Goal: Transaction & Acquisition: Book appointment/travel/reservation

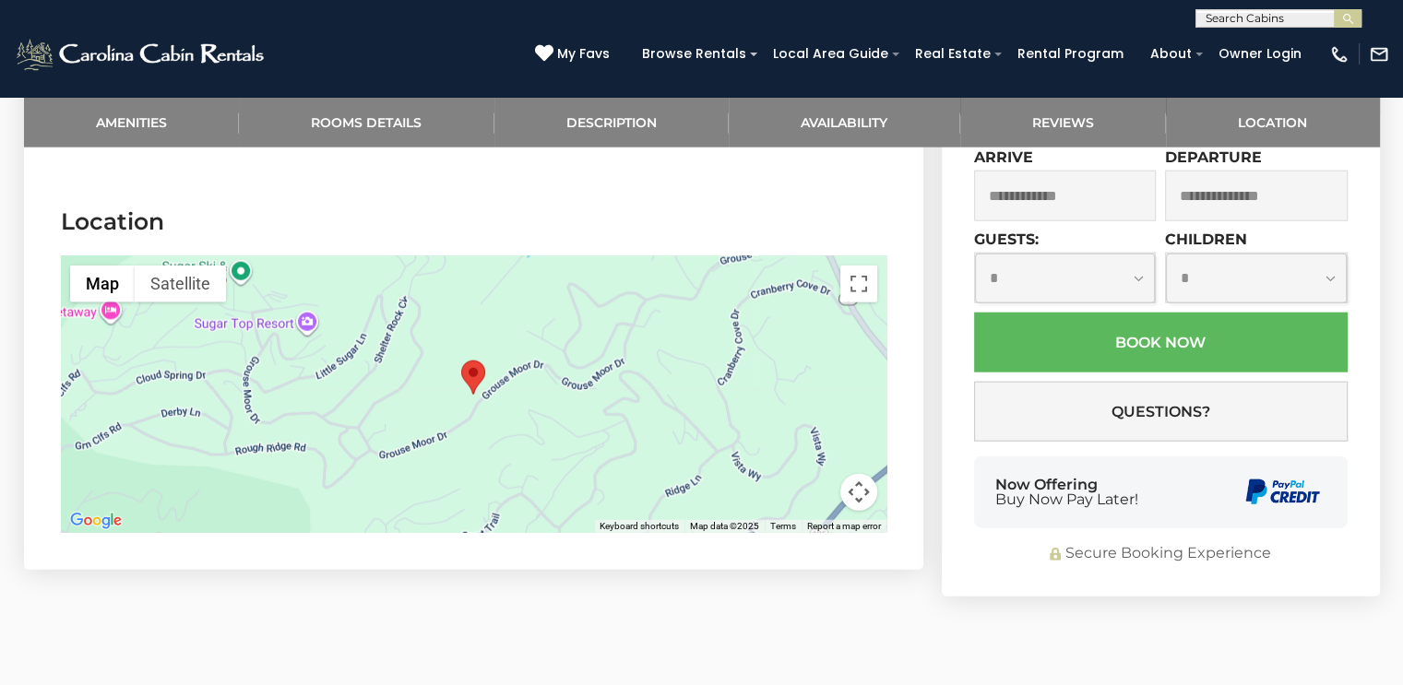
scroll to position [4437, 0]
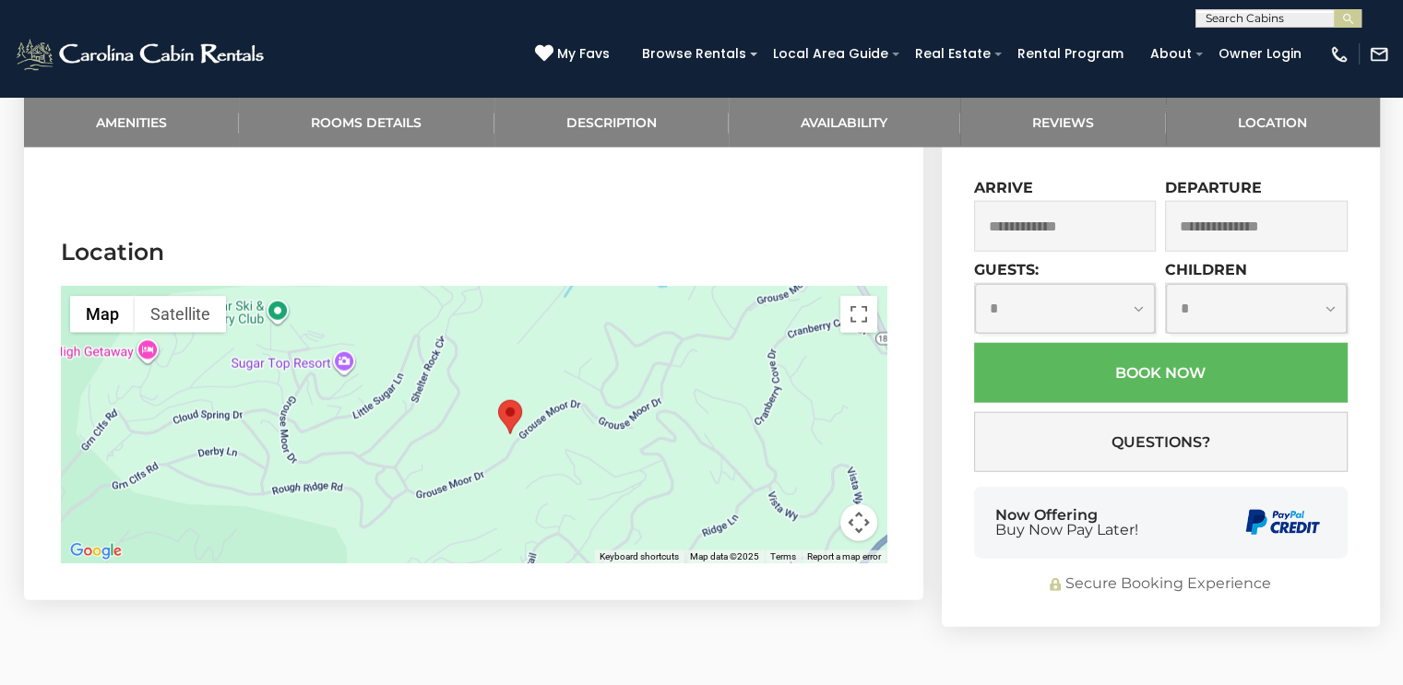
drag, startPoint x: 587, startPoint y: 397, endPoint x: 622, endPoint y: 406, distance: 35.3
click at [622, 406] on div at bounding box center [473, 425] width 825 height 277
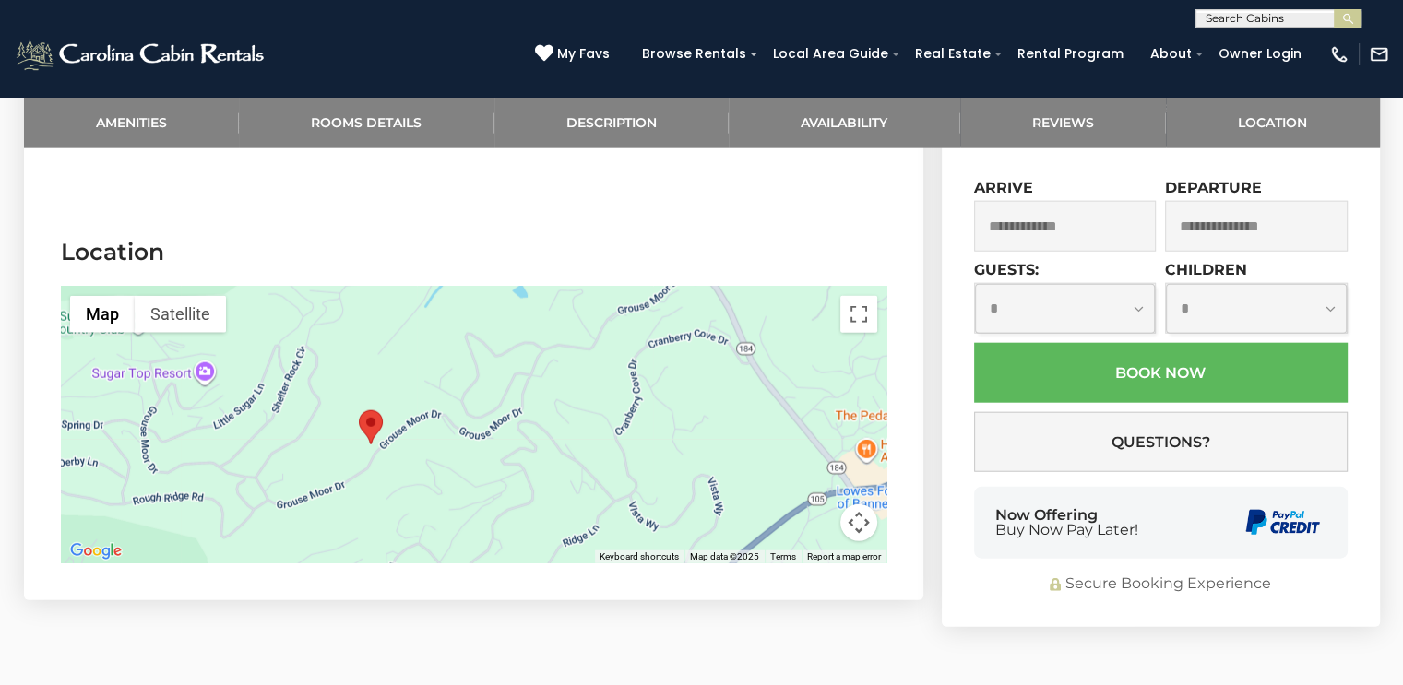
drag, startPoint x: 645, startPoint y: 402, endPoint x: 510, endPoint y: 412, distance: 135.0
click at [506, 414] on div at bounding box center [473, 425] width 825 height 277
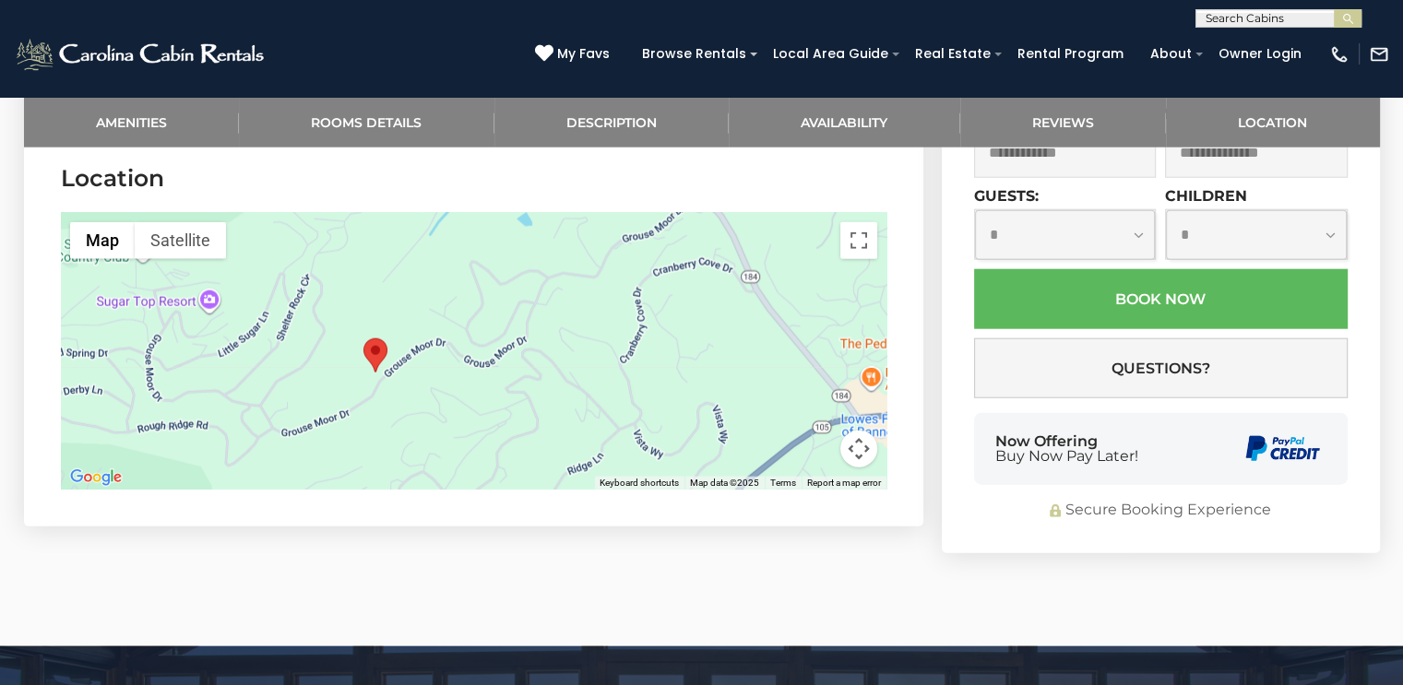
scroll to position [4529, 0]
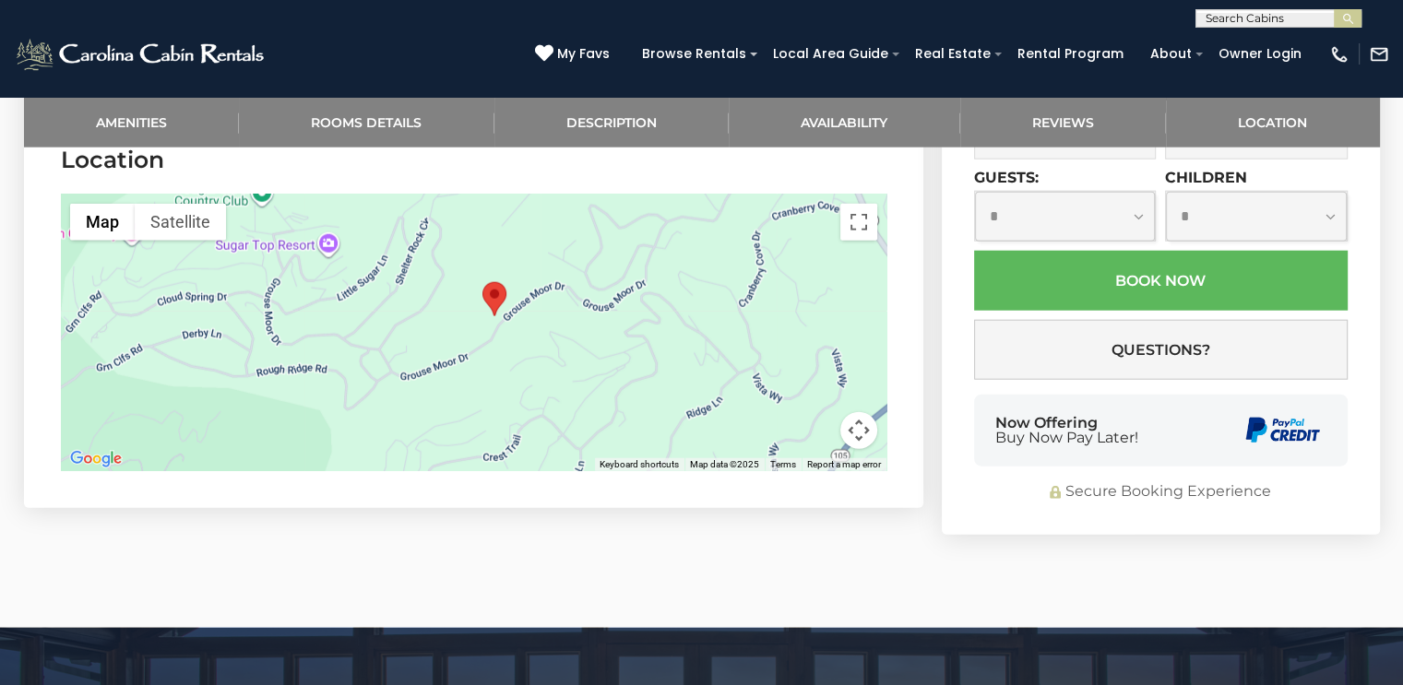
drag, startPoint x: 465, startPoint y: 342, endPoint x: 581, endPoint y: 304, distance: 122.2
click at [582, 304] on div at bounding box center [473, 333] width 825 height 277
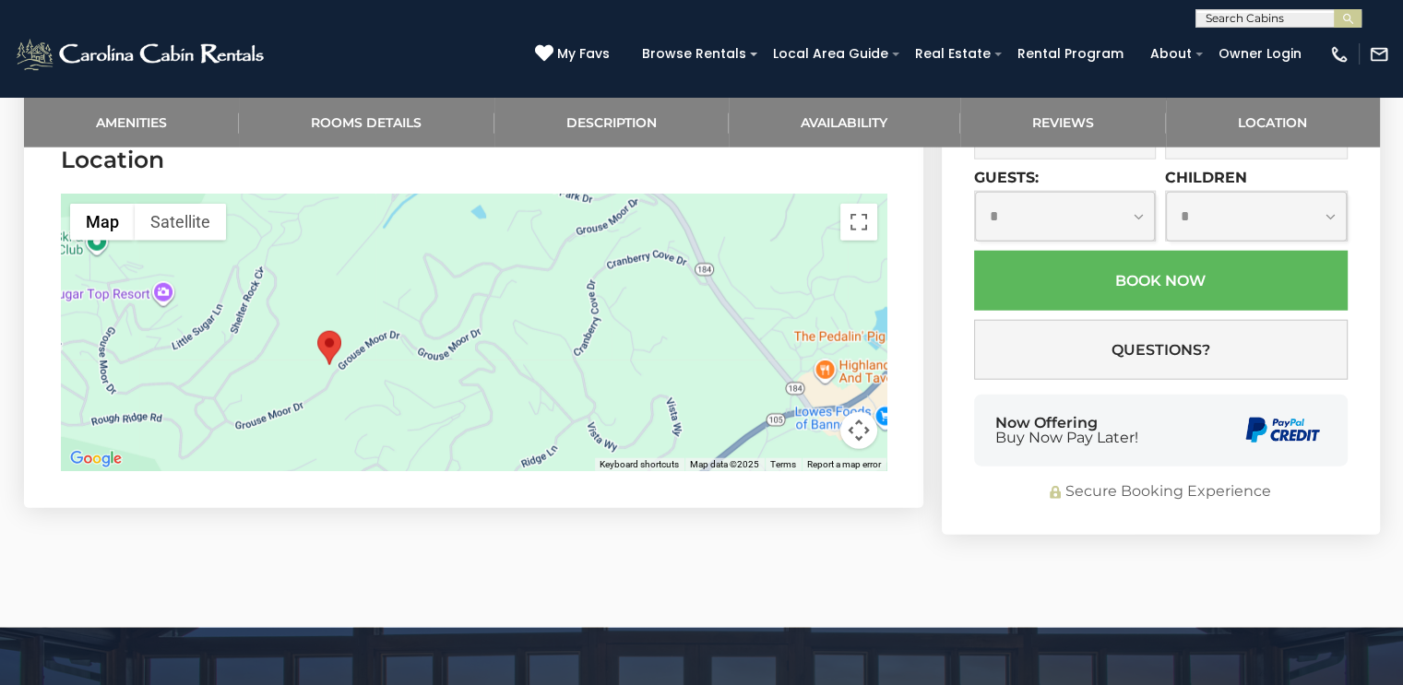
drag, startPoint x: 587, startPoint y: 267, endPoint x: 423, endPoint y: 317, distance: 170.7
click at [423, 317] on div at bounding box center [473, 333] width 825 height 277
click at [174, 204] on button "Satellite" at bounding box center [180, 222] width 91 height 37
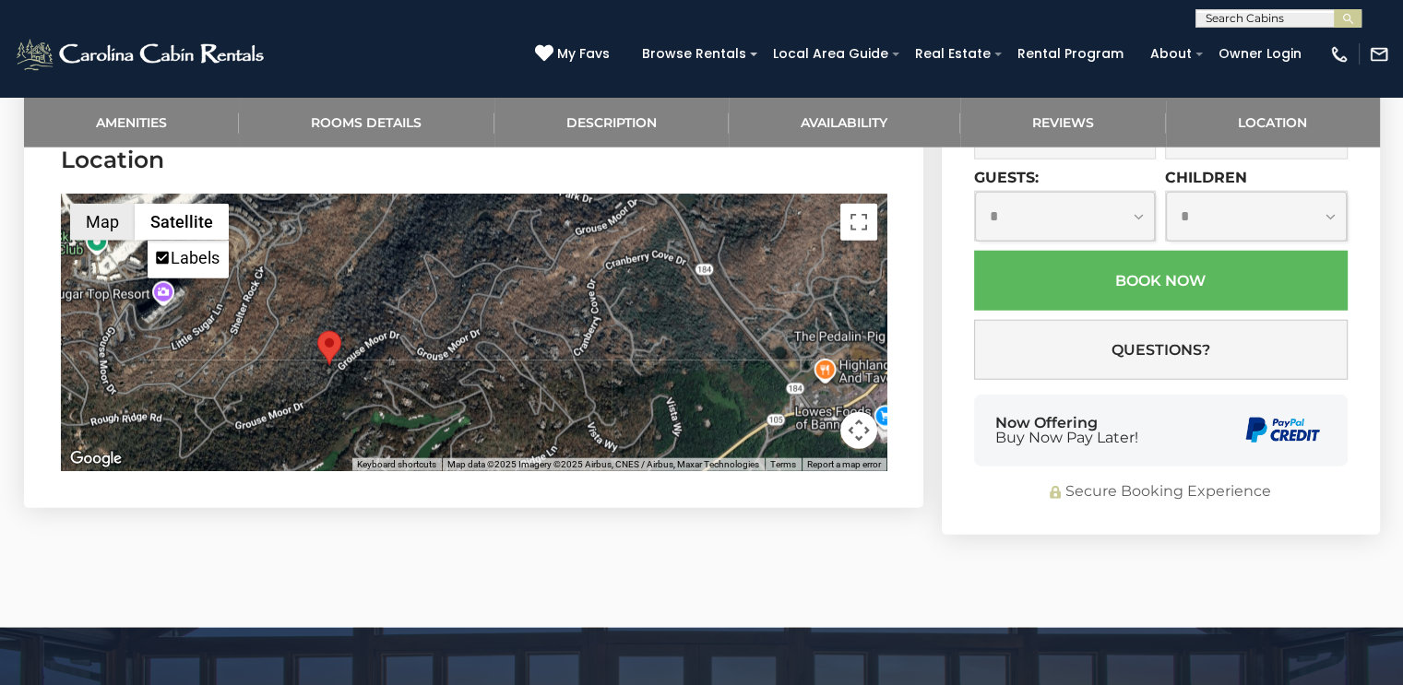
click at [118, 204] on button "Map" at bounding box center [102, 222] width 65 height 37
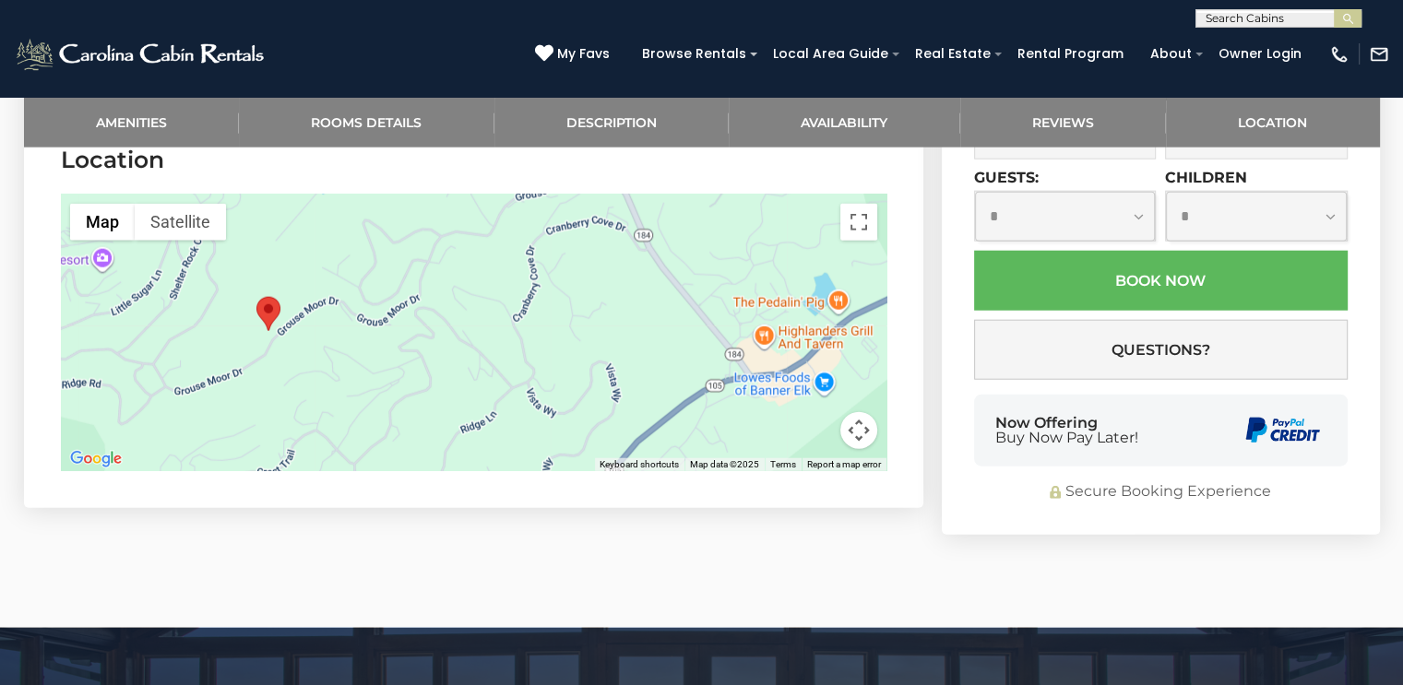
drag, startPoint x: 419, startPoint y: 324, endPoint x: 364, endPoint y: 290, distance: 64.2
click at [364, 290] on div at bounding box center [473, 333] width 825 height 277
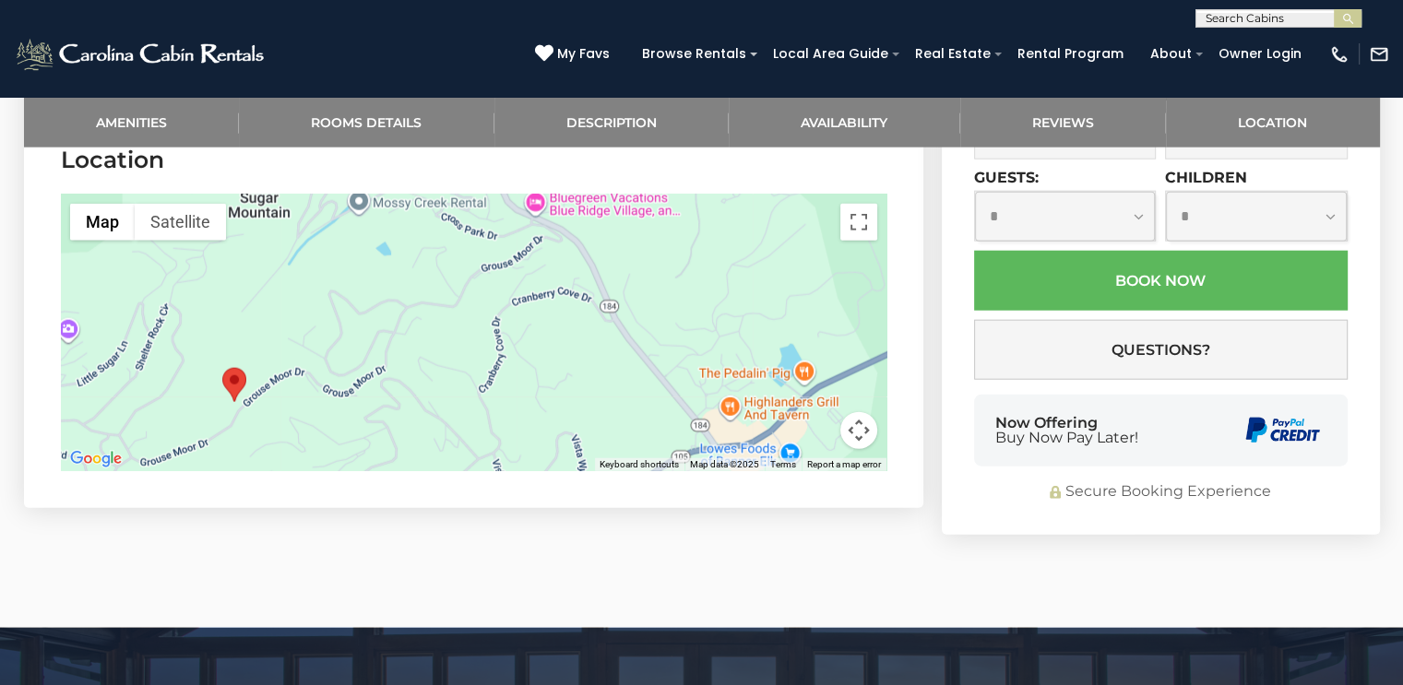
drag, startPoint x: 476, startPoint y: 271, endPoint x: 438, endPoint y: 347, distance: 84.6
click at [438, 347] on div at bounding box center [473, 333] width 825 height 277
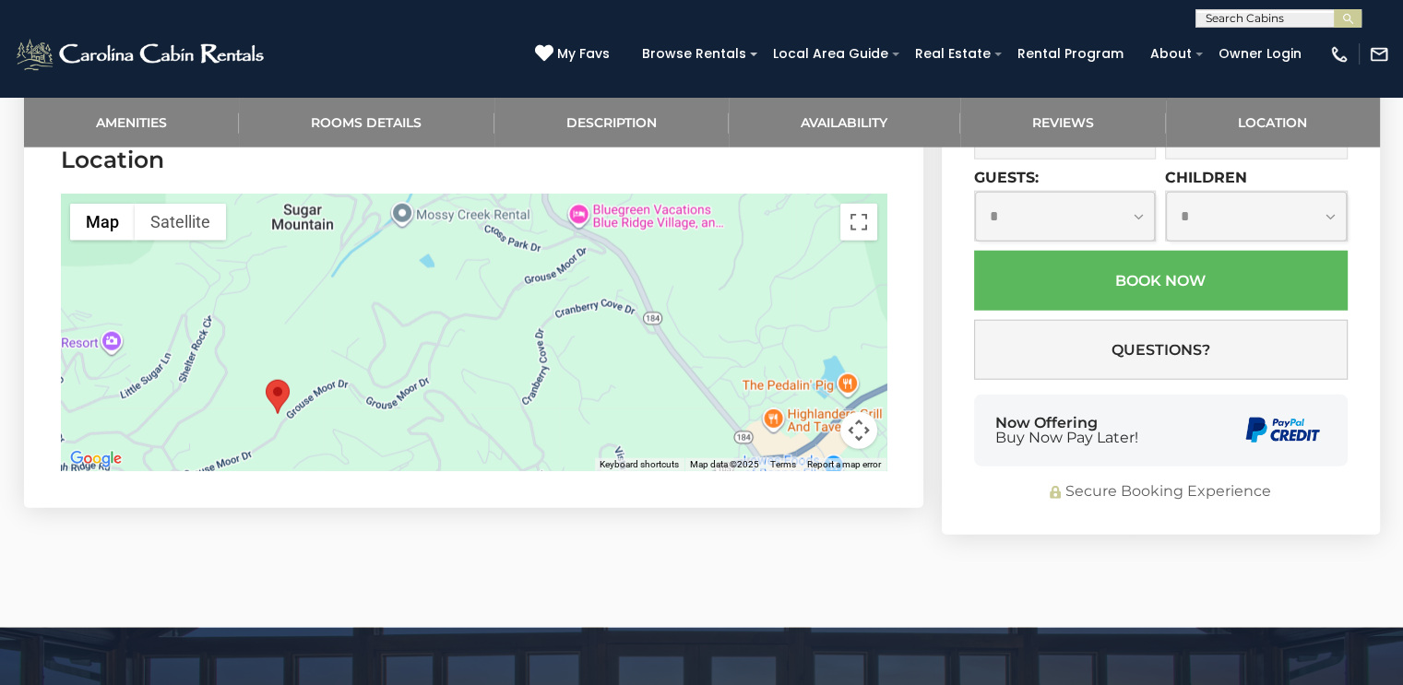
drag, startPoint x: 472, startPoint y: 294, endPoint x: 516, endPoint y: 300, distance: 44.6
click at [516, 302] on div at bounding box center [473, 333] width 825 height 277
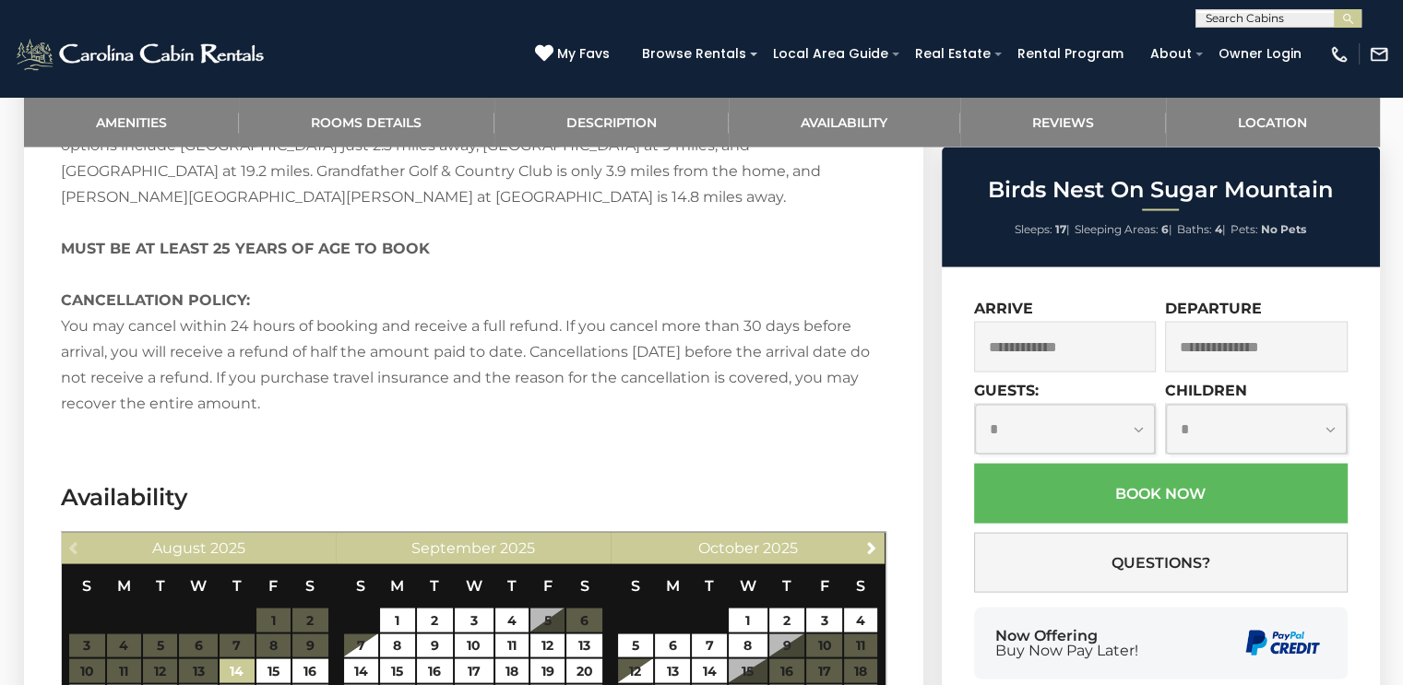
scroll to position [3607, 0]
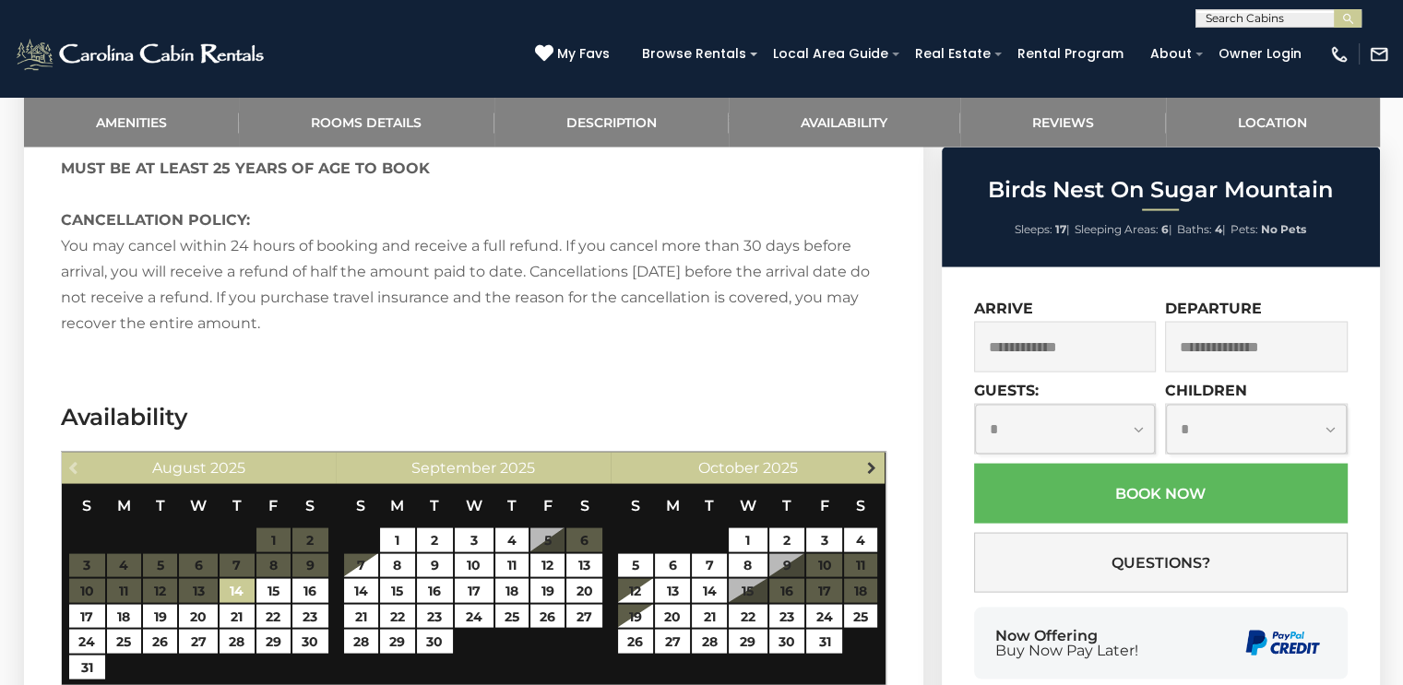
click at [860, 456] on link "Next" at bounding box center [871, 467] width 23 height 23
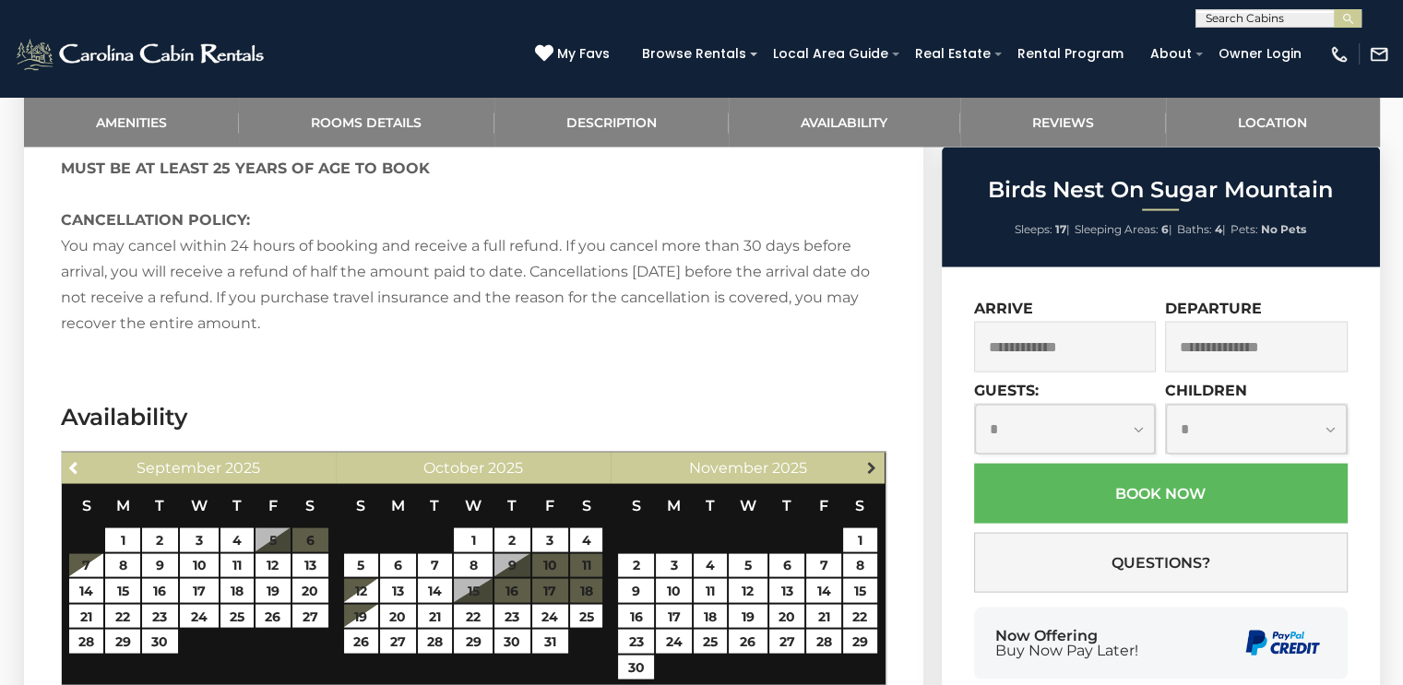
click at [863, 456] on link "Next" at bounding box center [871, 467] width 23 height 23
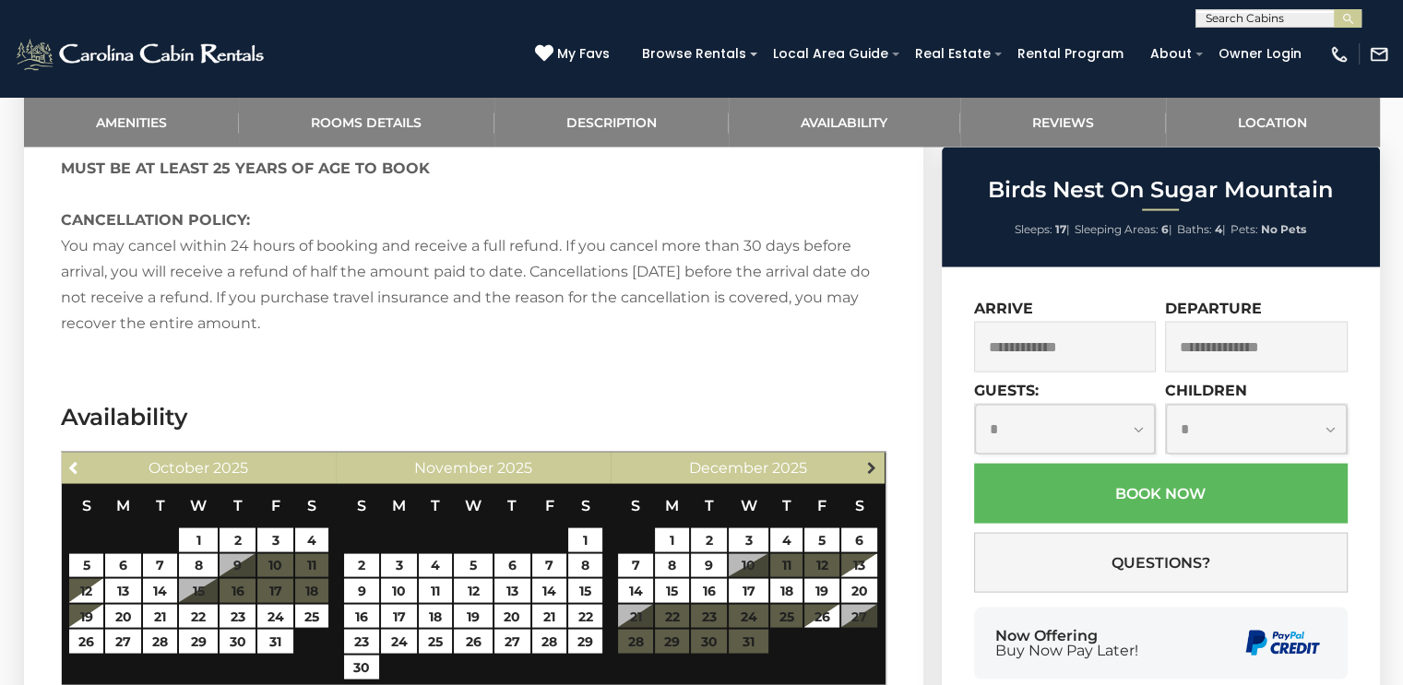
click at [863, 456] on link "Next" at bounding box center [871, 467] width 23 height 23
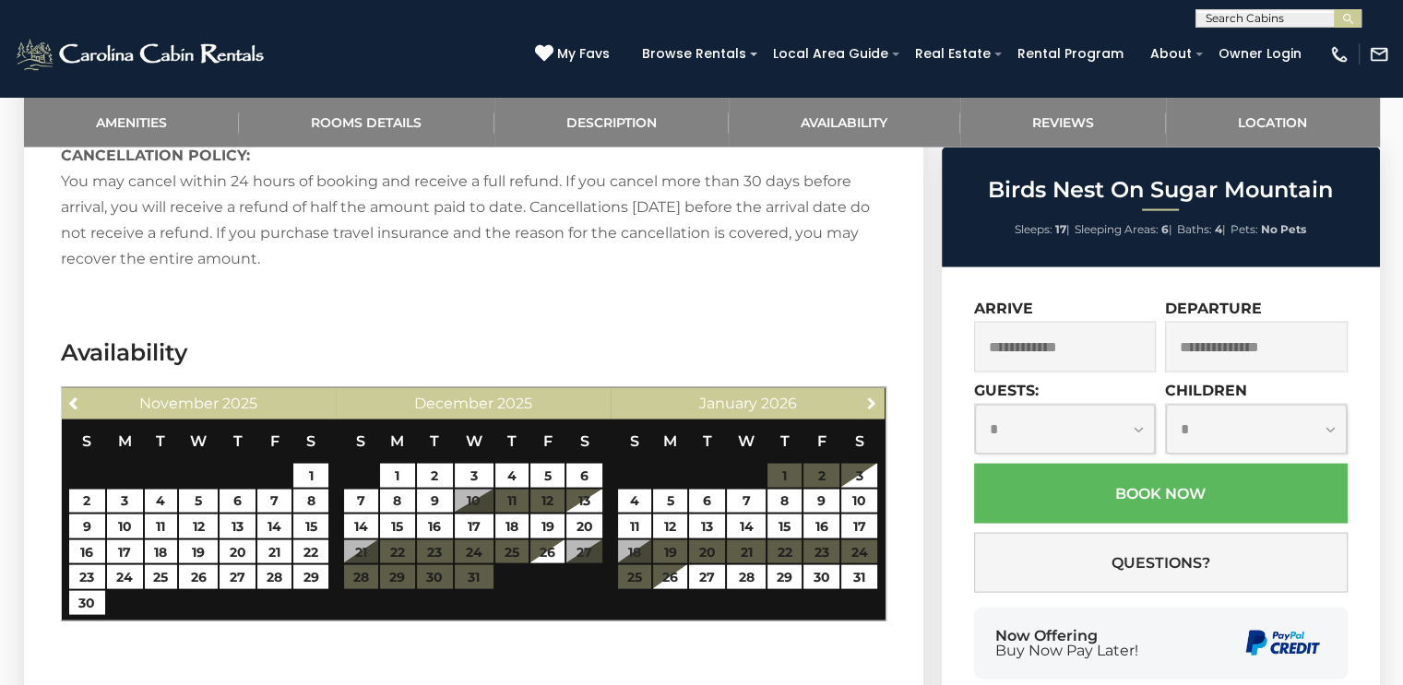
scroll to position [3699, 0]
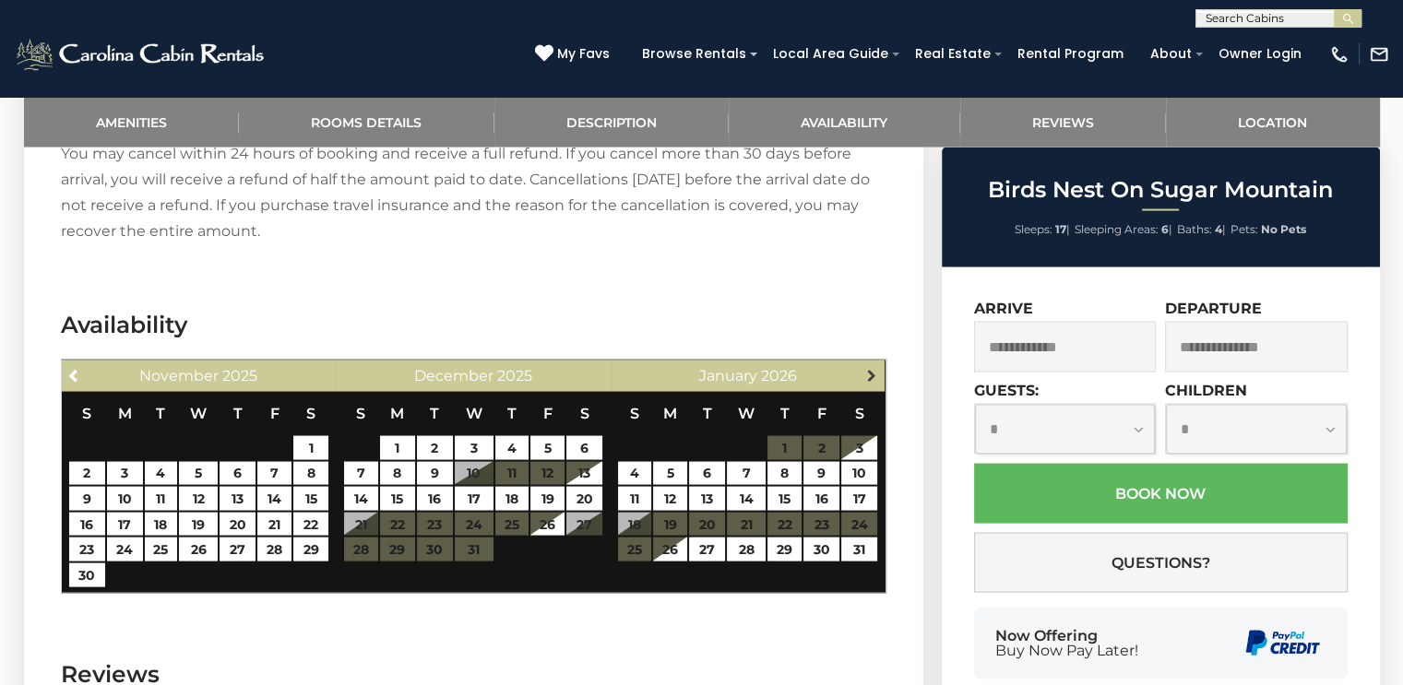
click at [871, 368] on span "Next" at bounding box center [871, 375] width 15 height 15
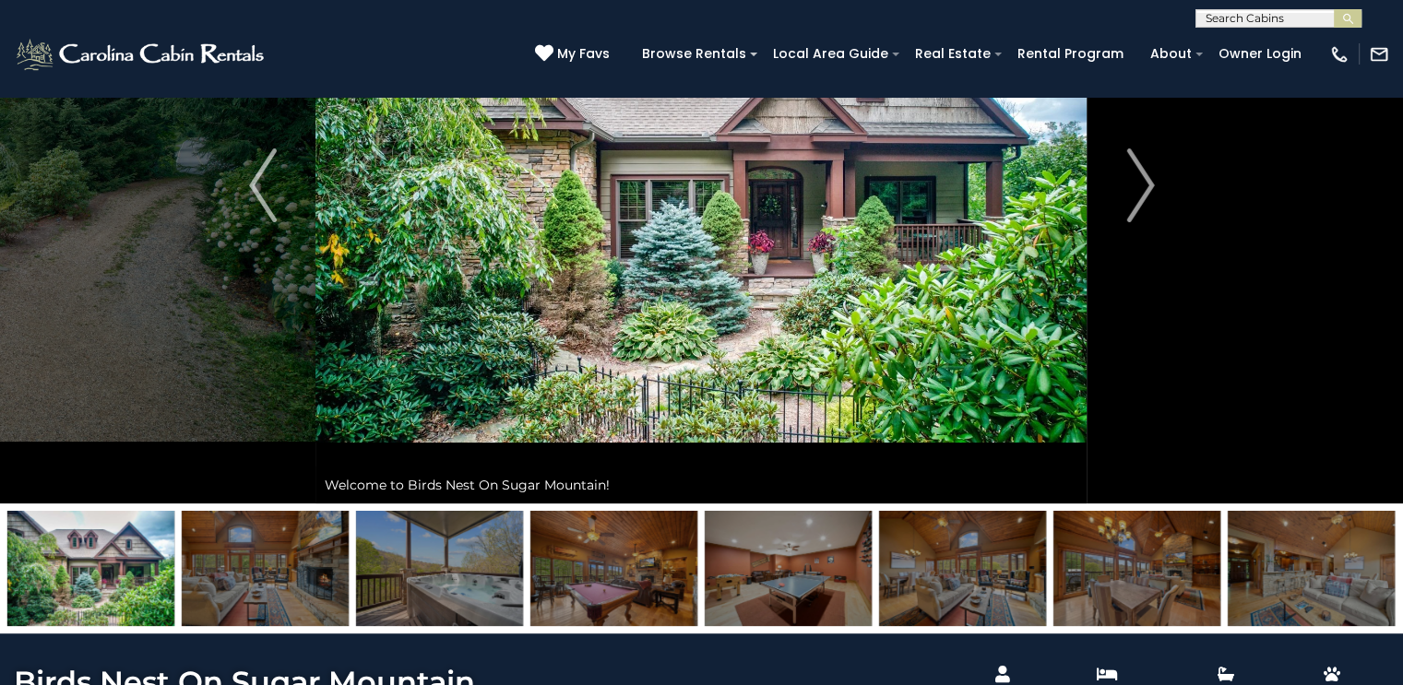
scroll to position [184, 0]
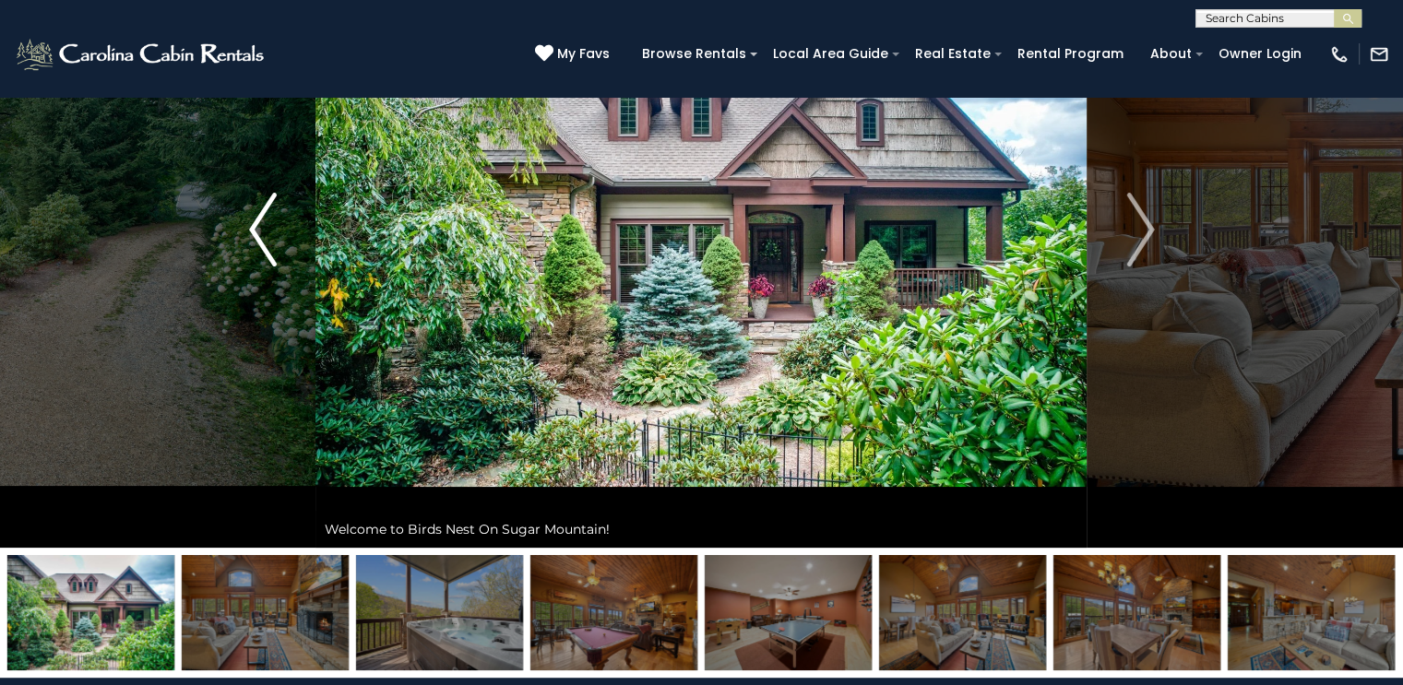
click at [235, 286] on button "Previous" at bounding box center [263, 229] width 106 height 636
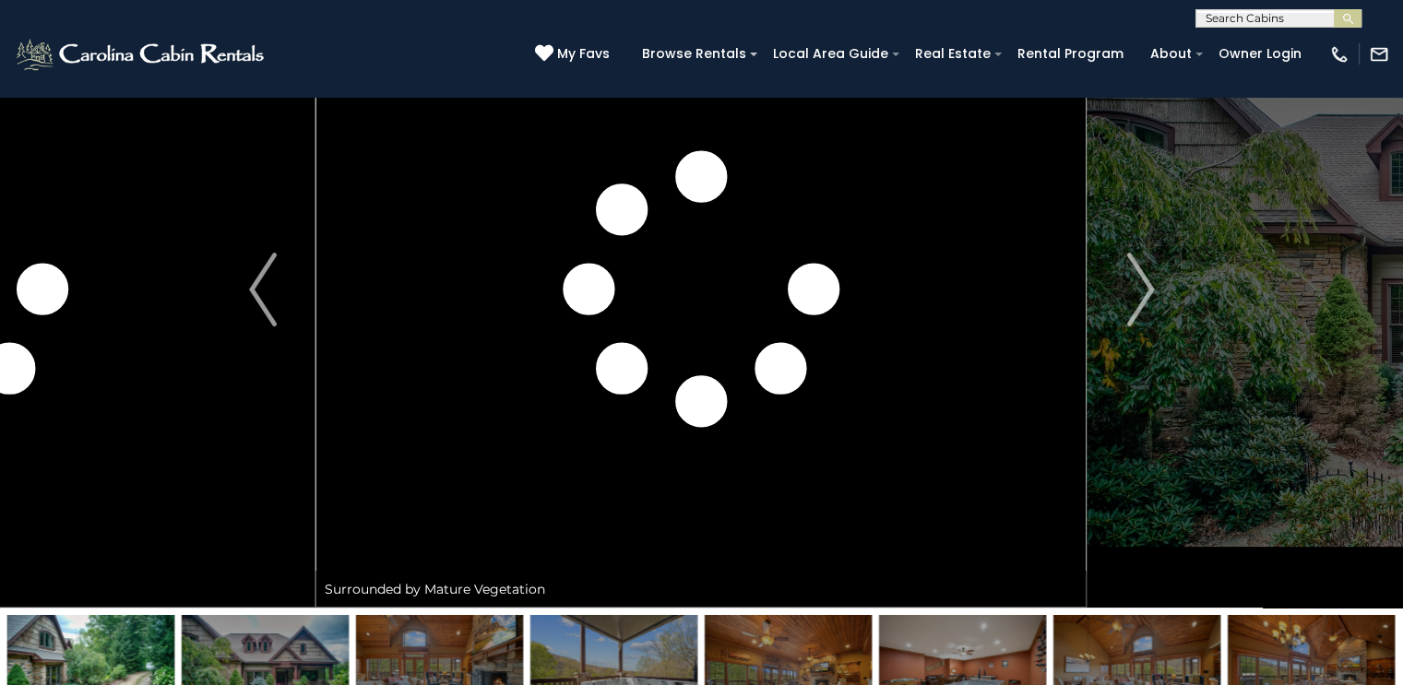
scroll to position [92, 0]
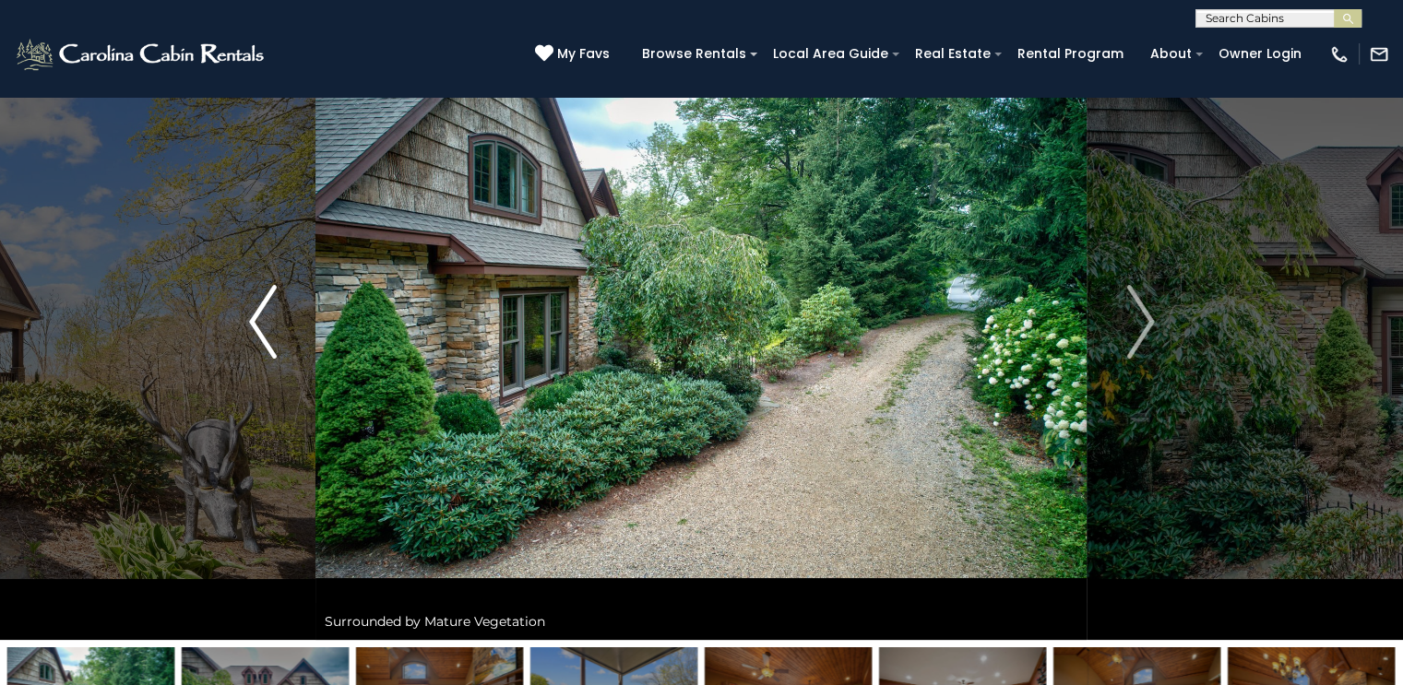
click at [262, 323] on img "Previous" at bounding box center [263, 322] width 28 height 74
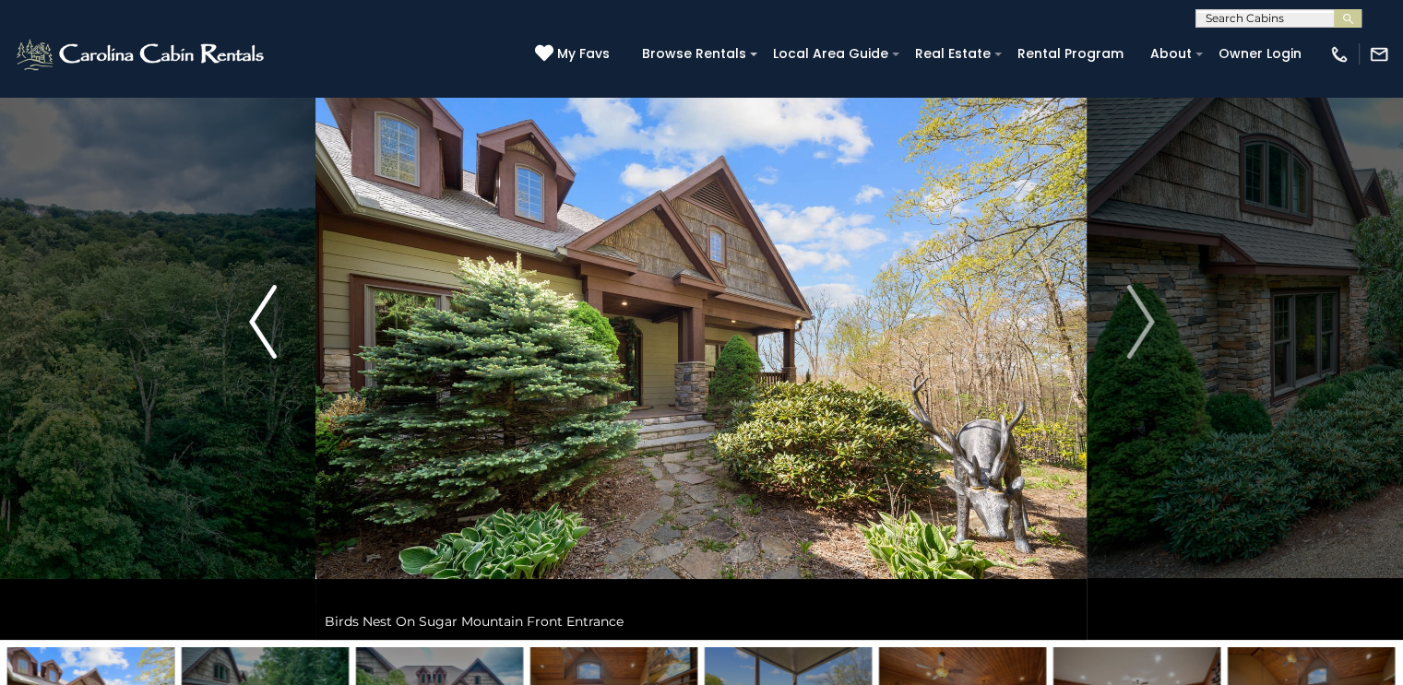
click at [262, 322] on img "Previous" at bounding box center [263, 322] width 28 height 74
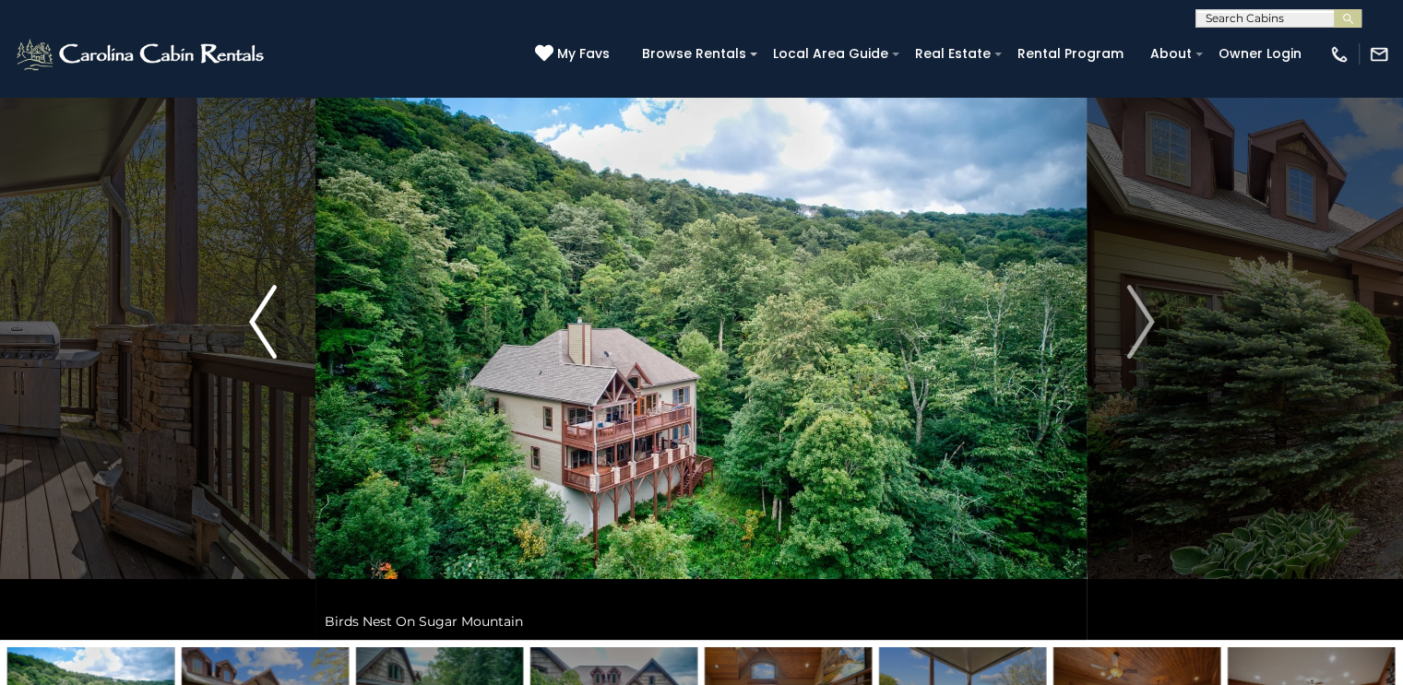
click at [262, 320] on img "Previous" at bounding box center [263, 322] width 28 height 74
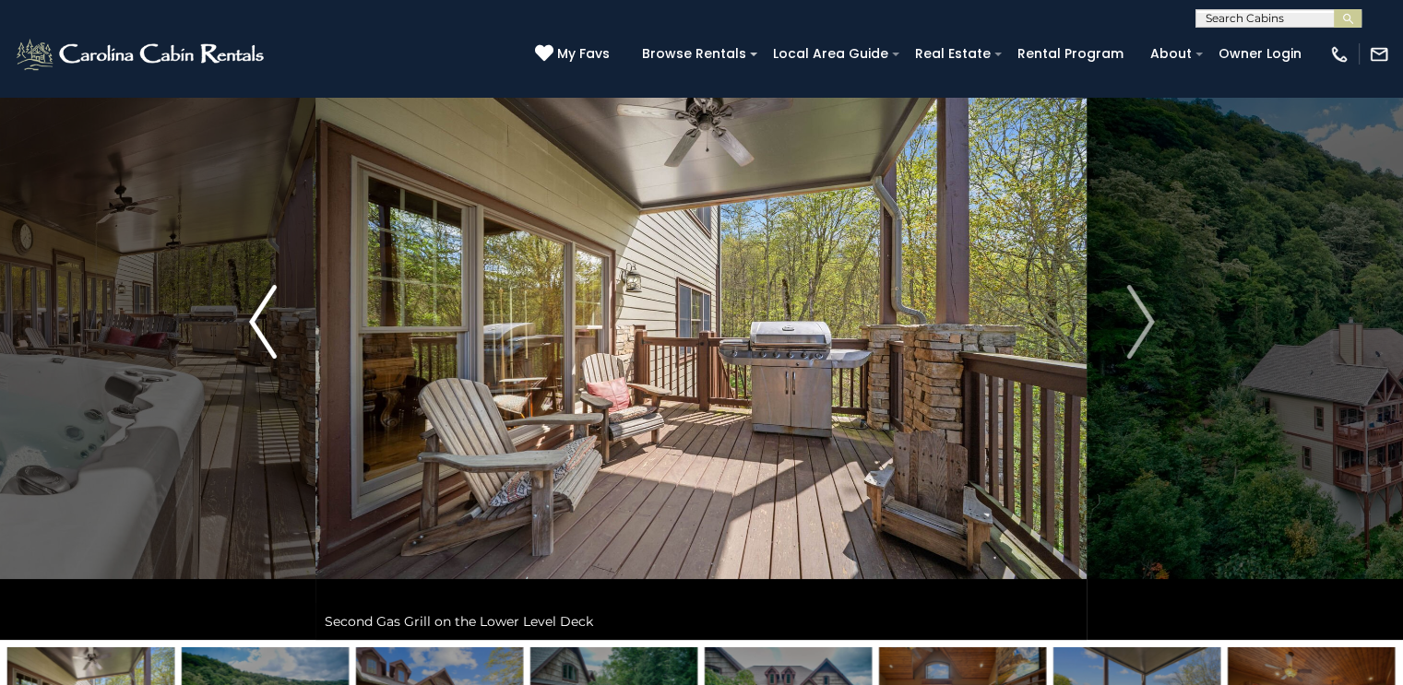
click at [262, 319] on img "Previous" at bounding box center [263, 322] width 28 height 74
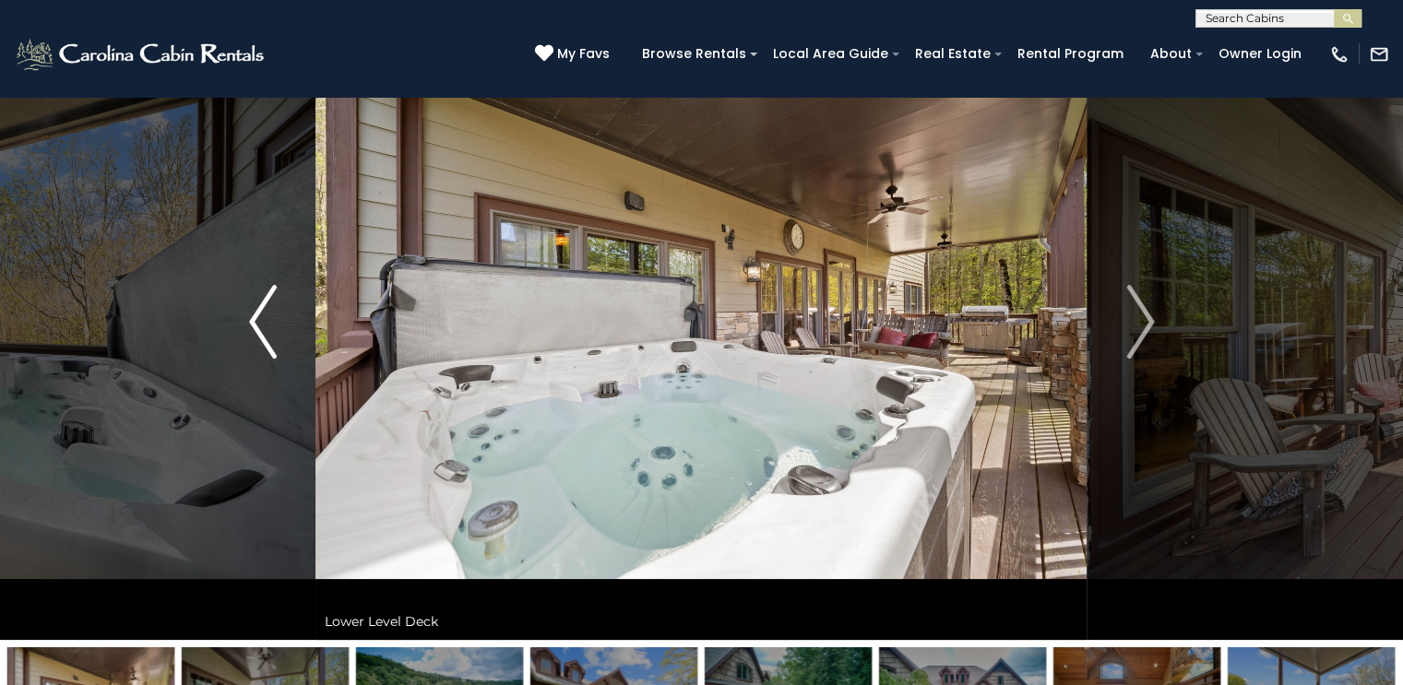
click at [262, 319] on img "Previous" at bounding box center [263, 322] width 28 height 74
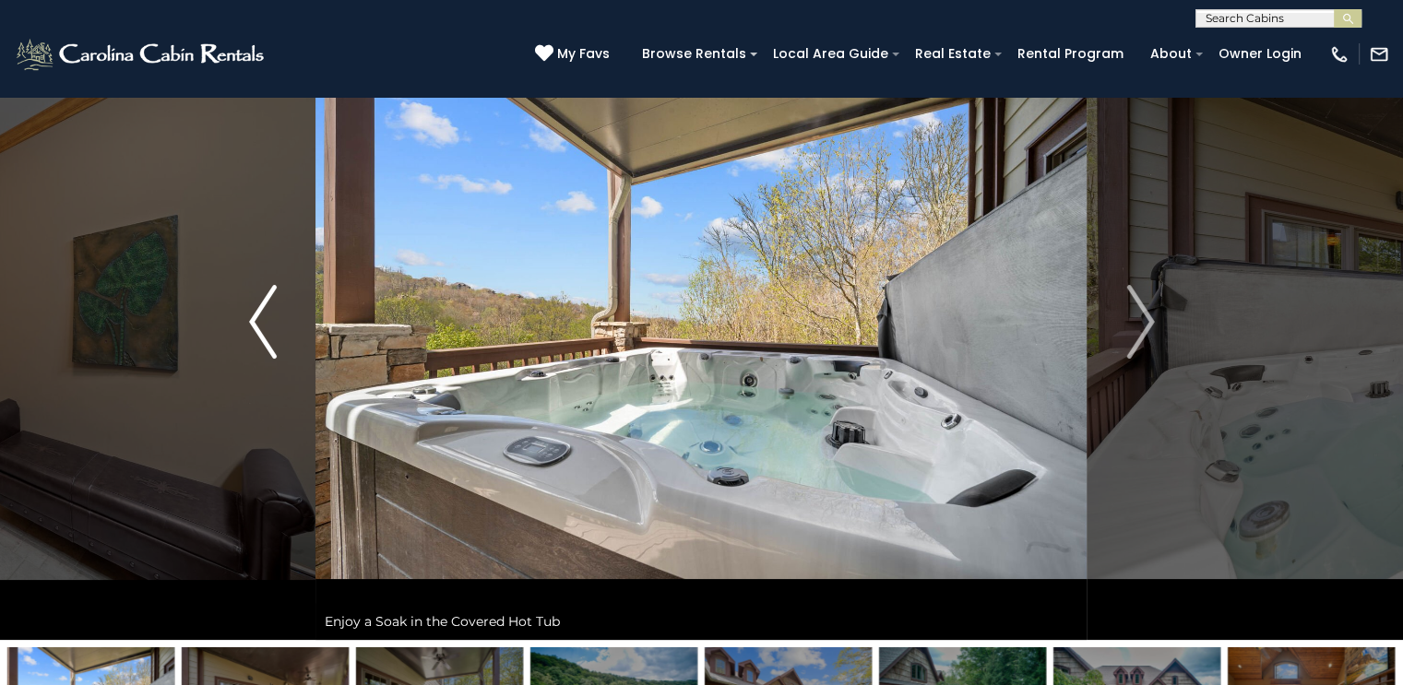
click at [262, 319] on img "Previous" at bounding box center [263, 322] width 28 height 74
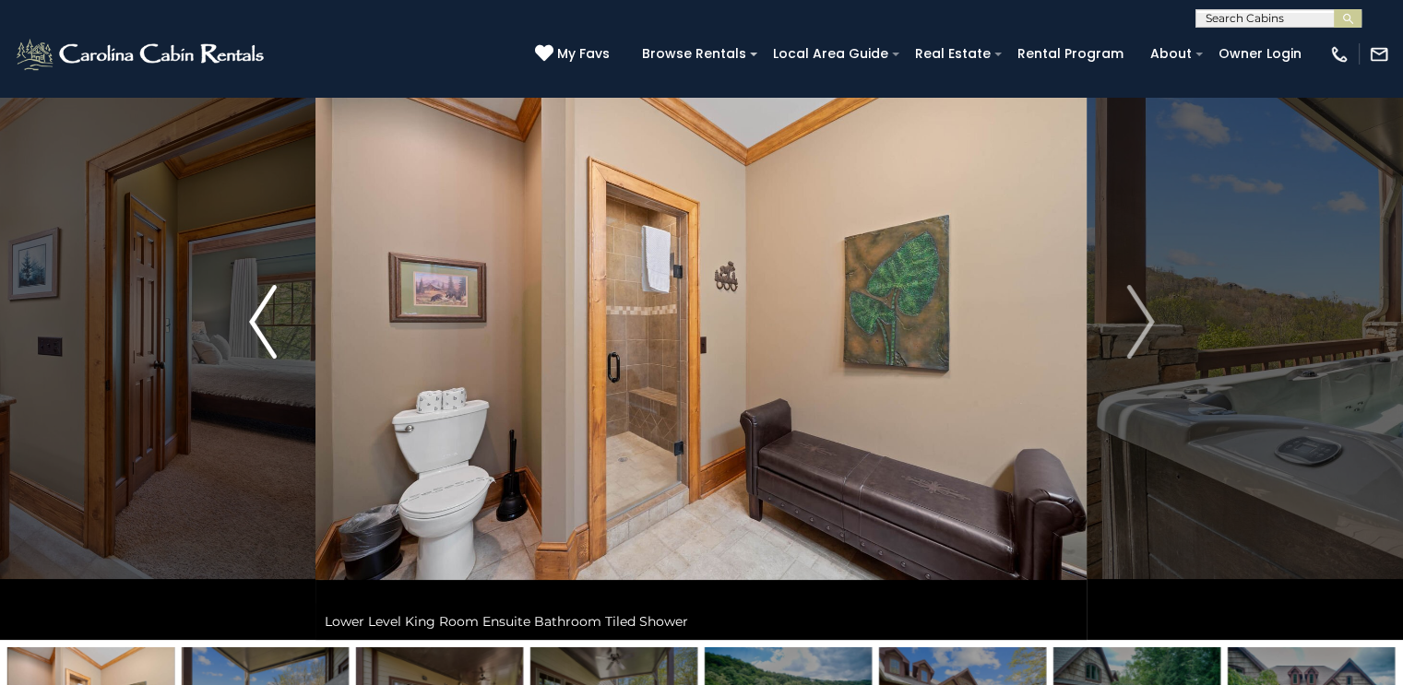
click at [262, 319] on img "Previous" at bounding box center [263, 322] width 28 height 74
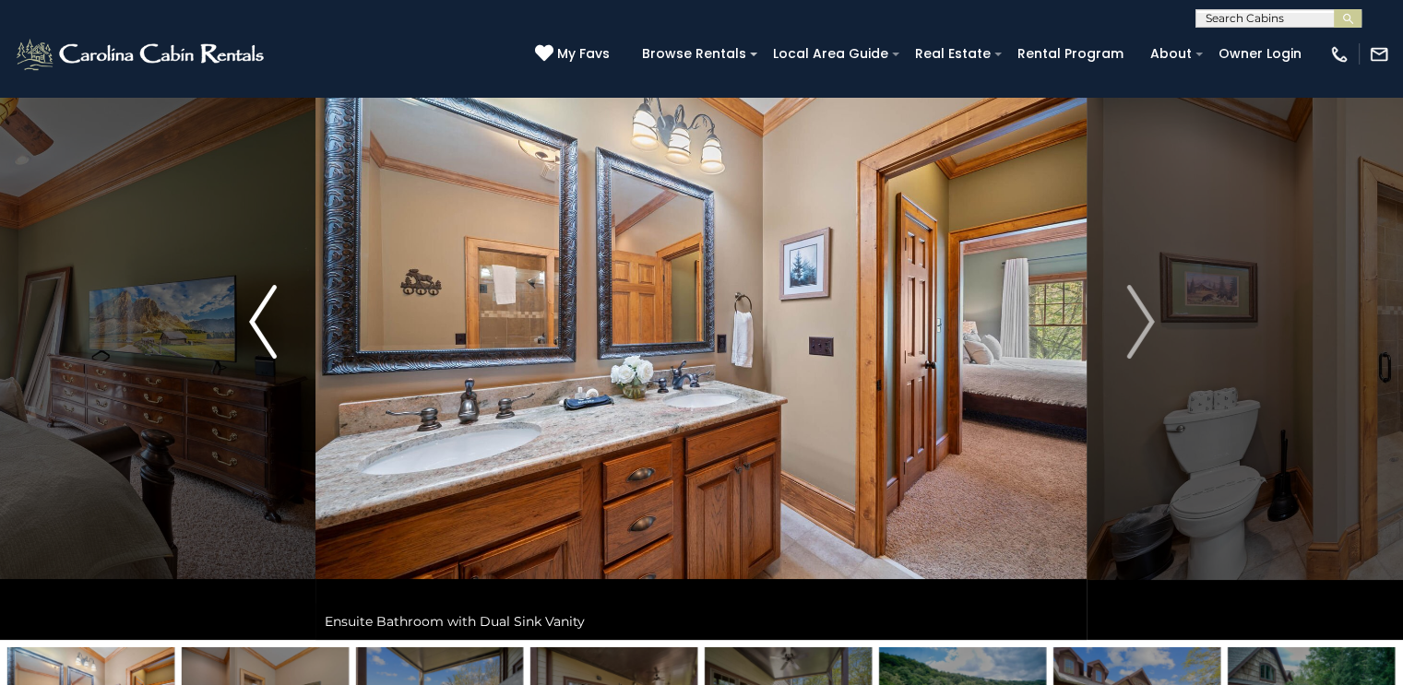
click at [262, 319] on img "Previous" at bounding box center [263, 322] width 28 height 74
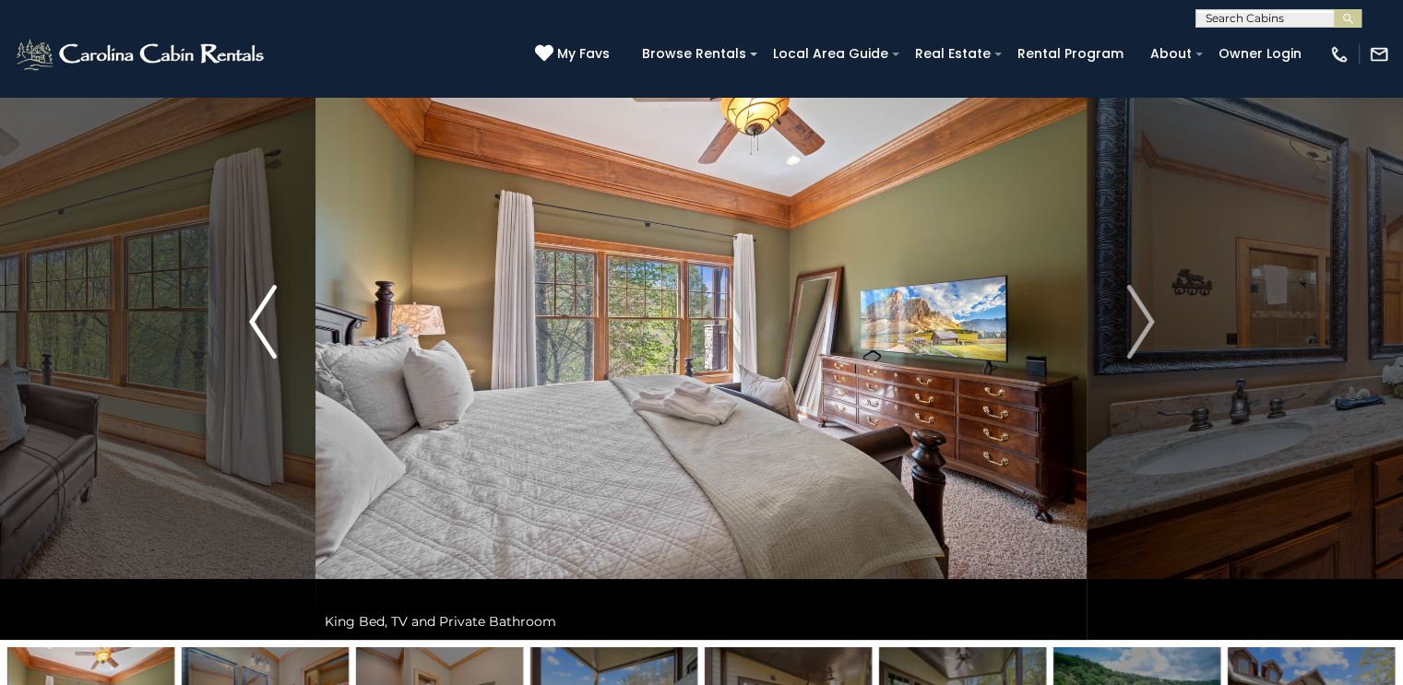
click at [262, 319] on img "Previous" at bounding box center [263, 322] width 28 height 74
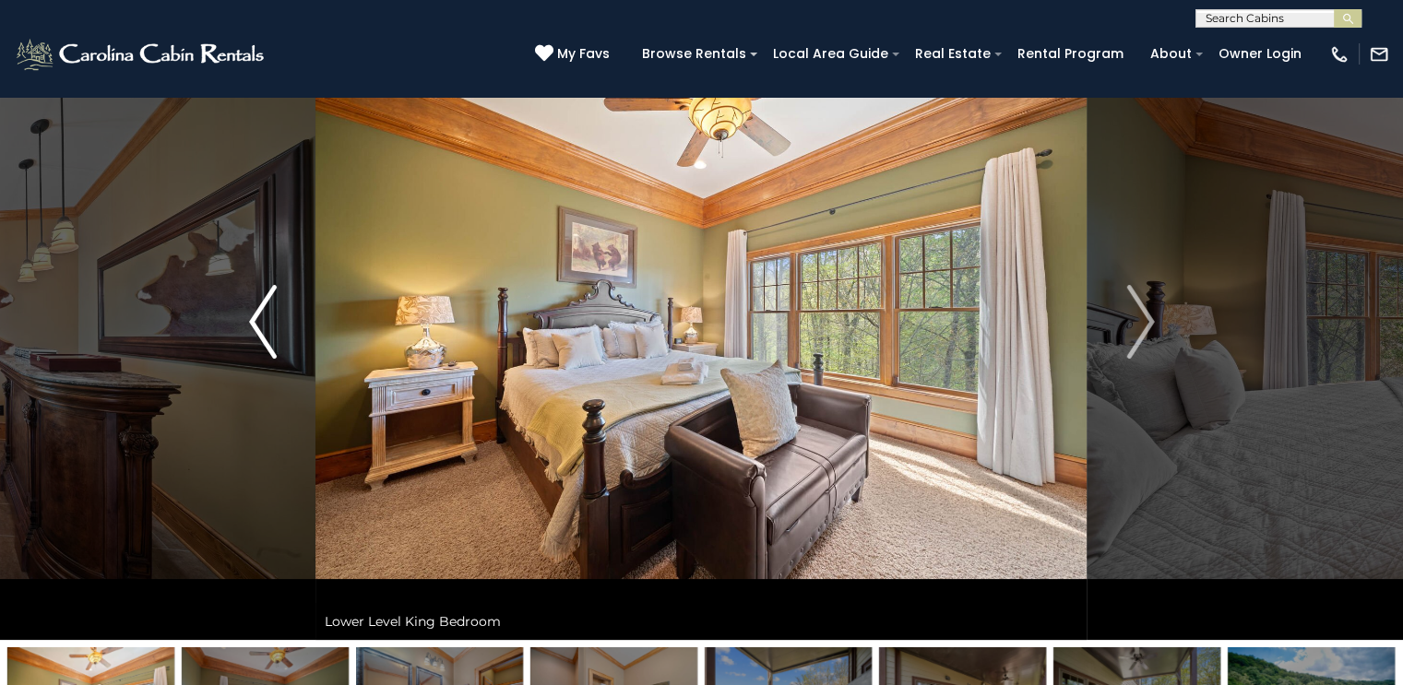
click at [262, 318] on img "Previous" at bounding box center [263, 322] width 28 height 74
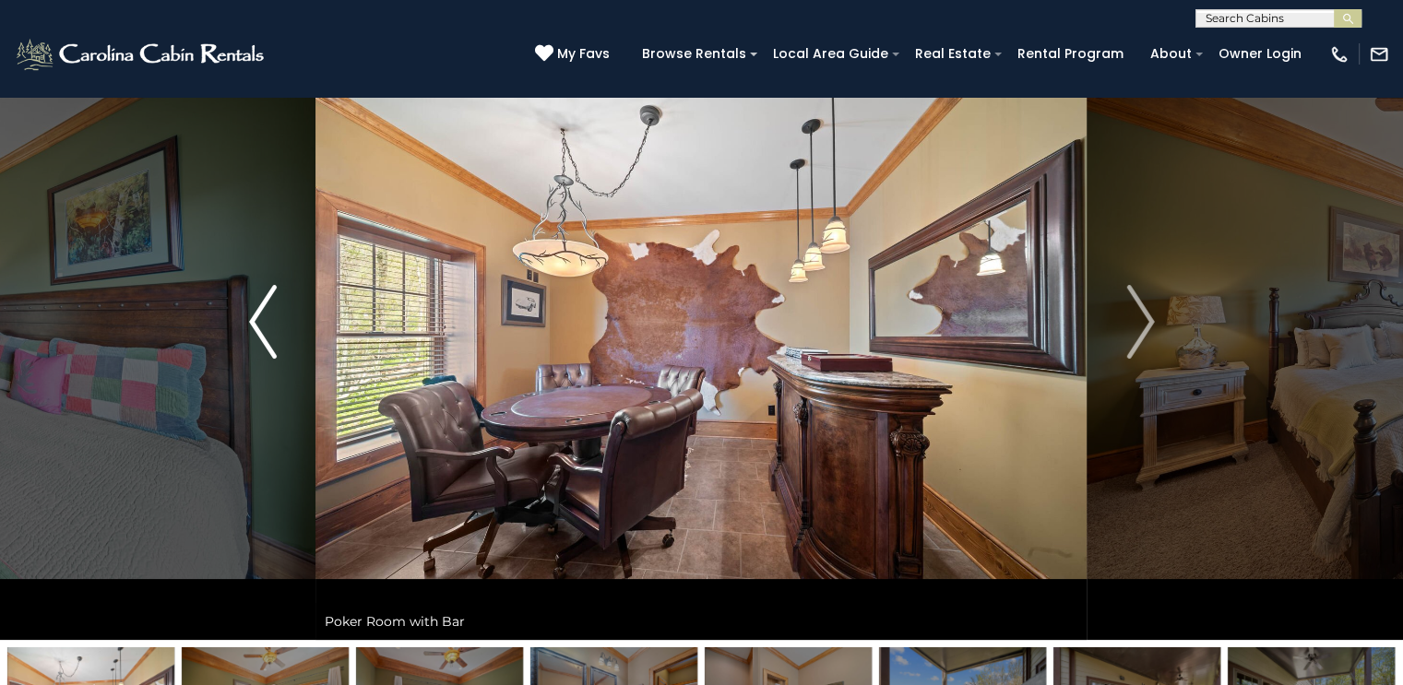
click at [262, 318] on img "Previous" at bounding box center [263, 322] width 28 height 74
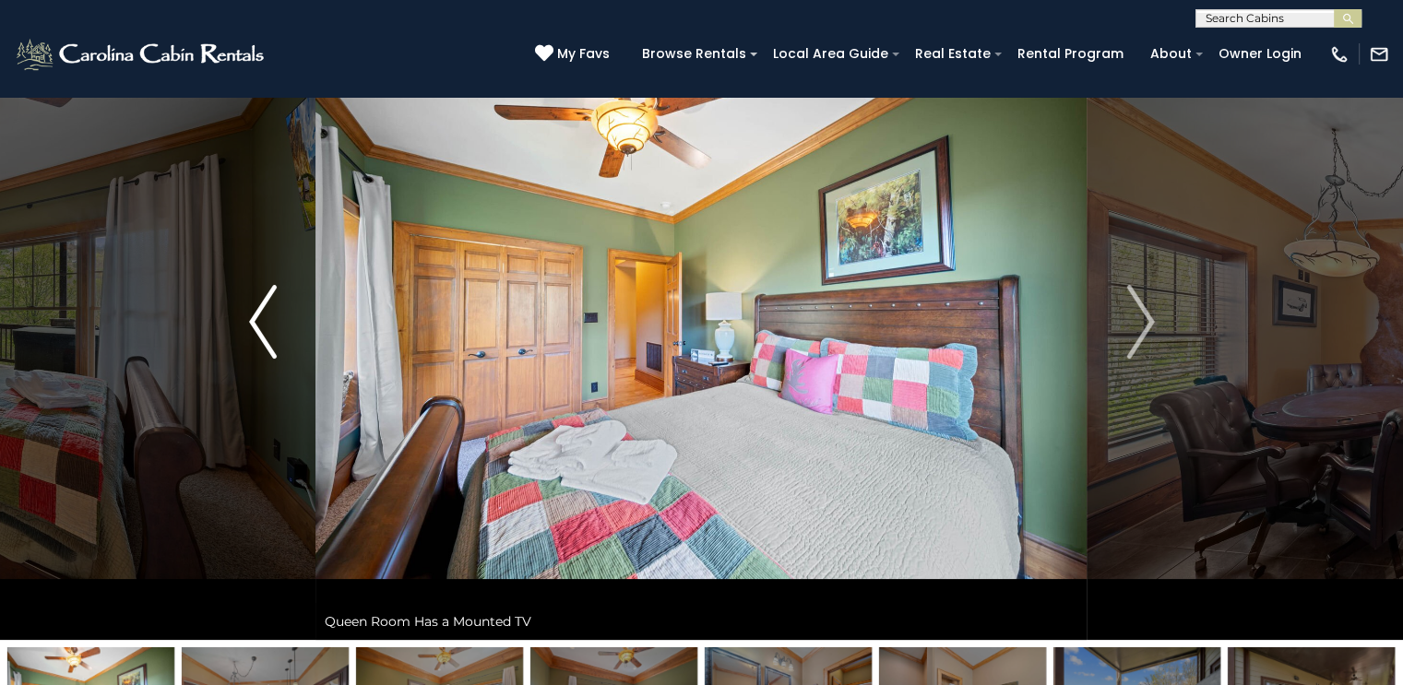
click at [262, 318] on img "Previous" at bounding box center [263, 322] width 28 height 74
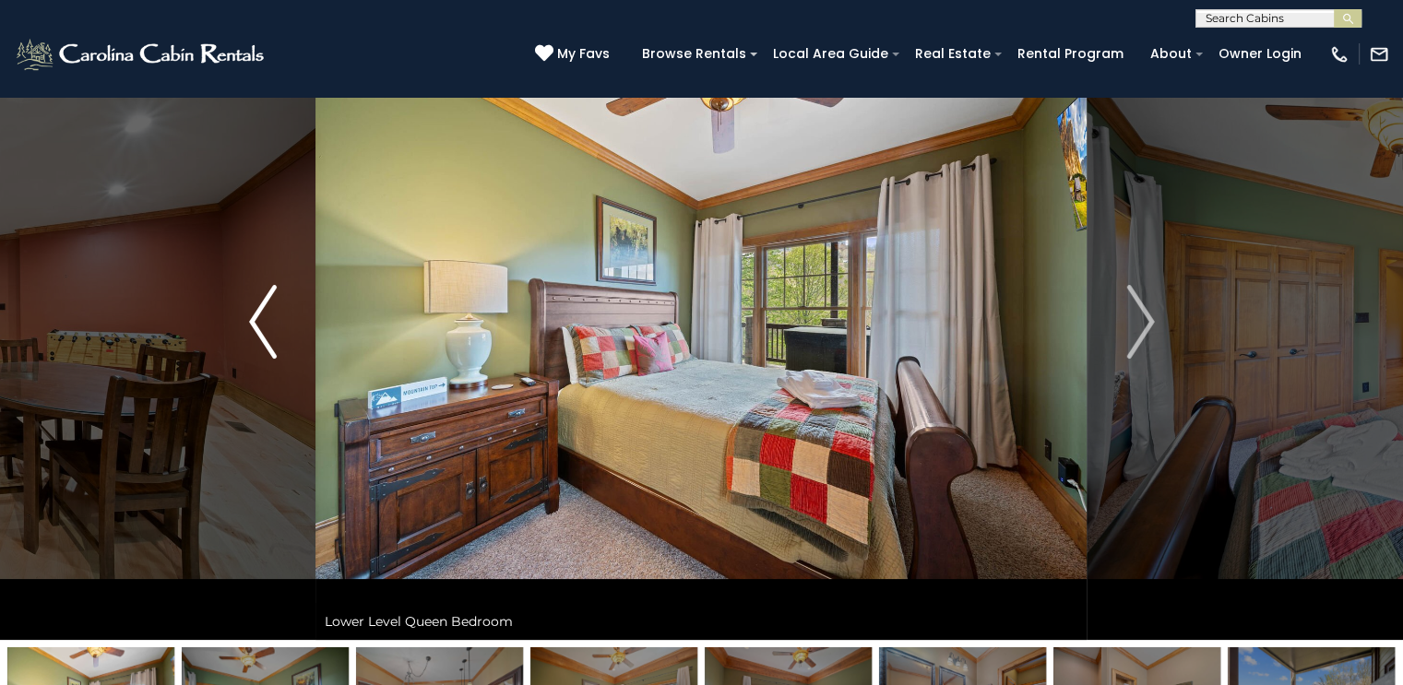
click at [262, 318] on img "Previous" at bounding box center [263, 322] width 28 height 74
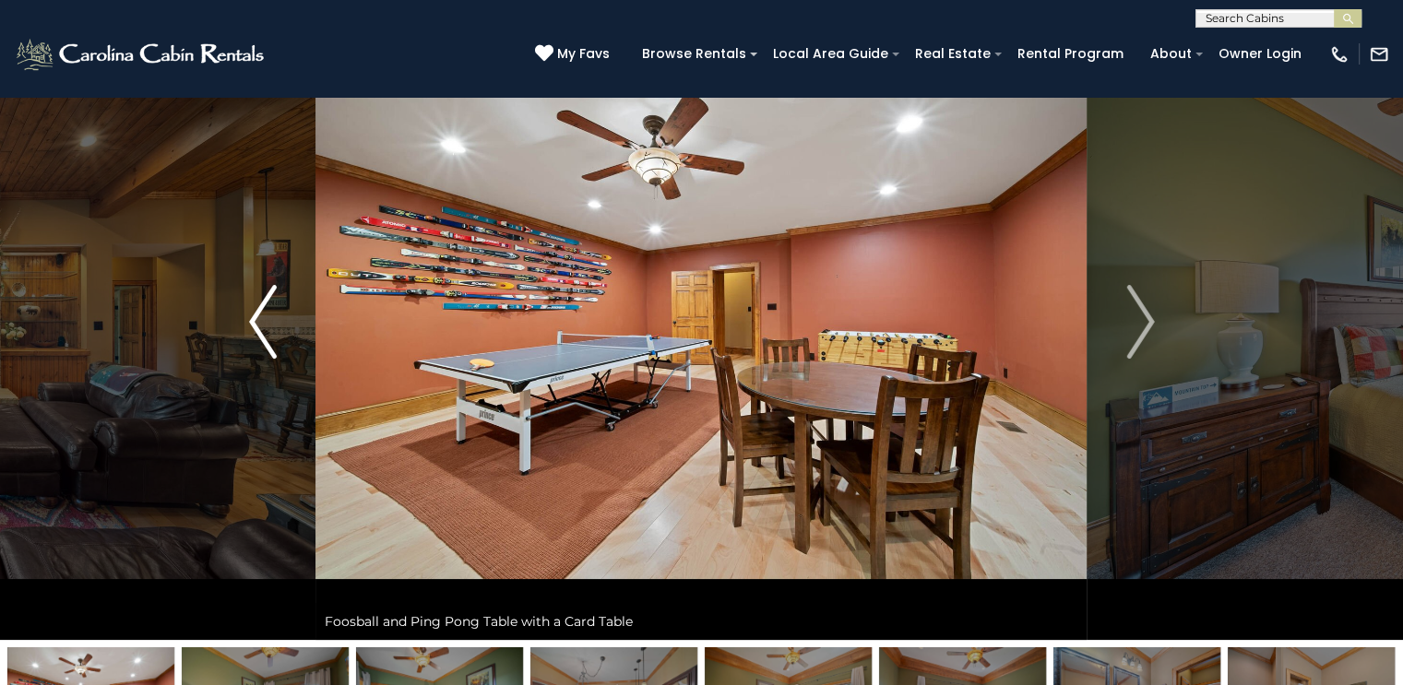
click at [262, 318] on img "Previous" at bounding box center [263, 322] width 28 height 74
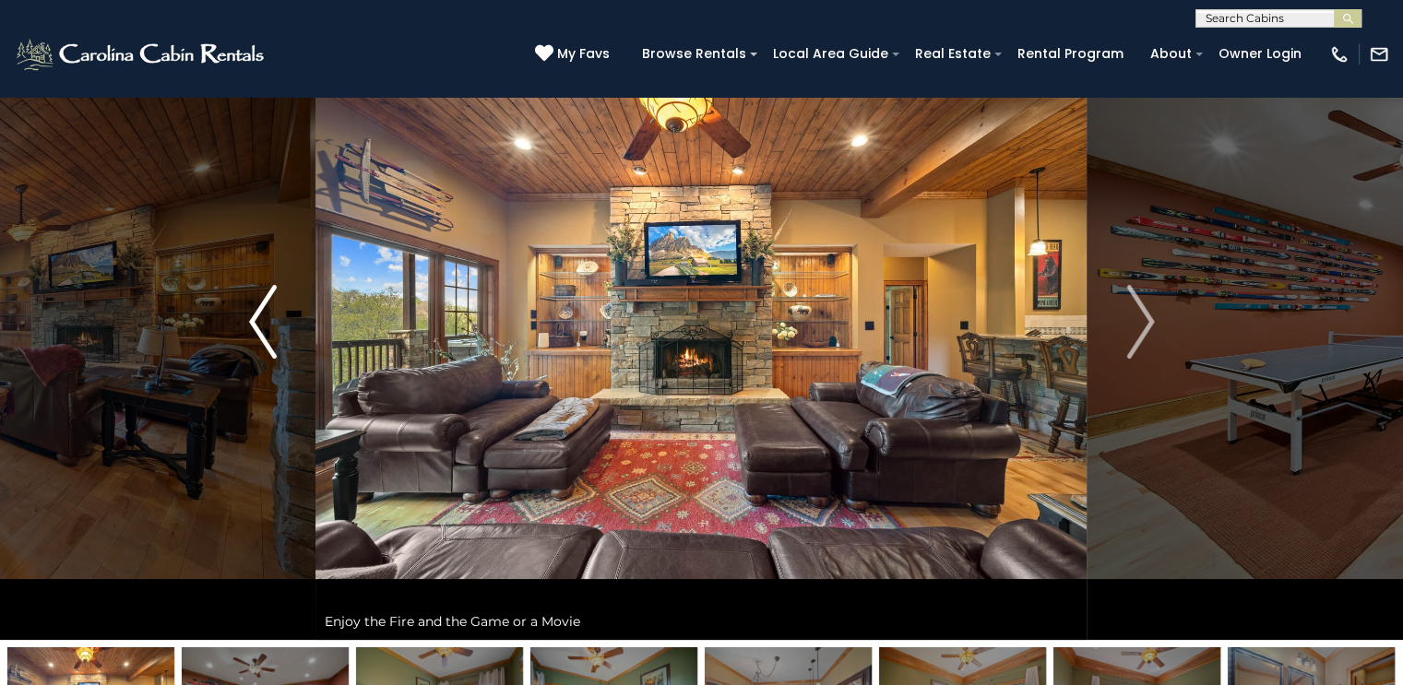
click at [262, 317] on img "Previous" at bounding box center [263, 322] width 28 height 74
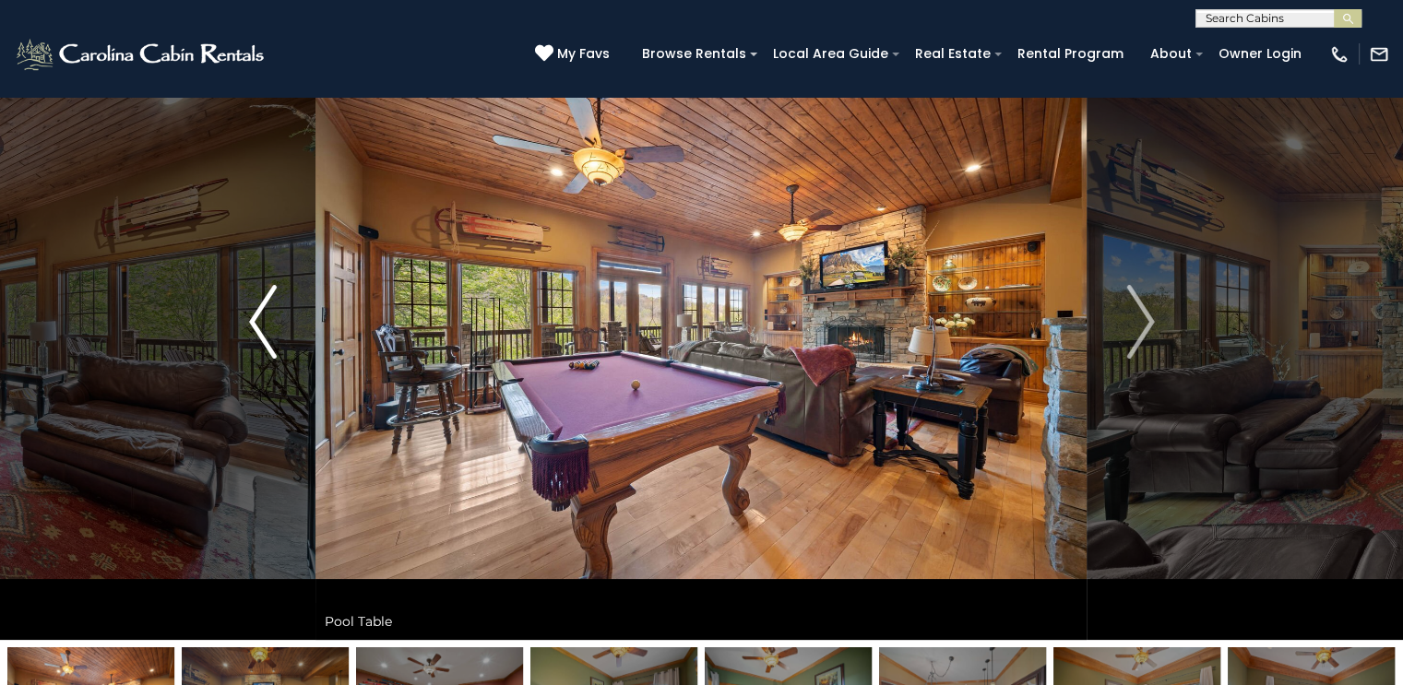
click at [262, 316] on img "Previous" at bounding box center [263, 322] width 28 height 74
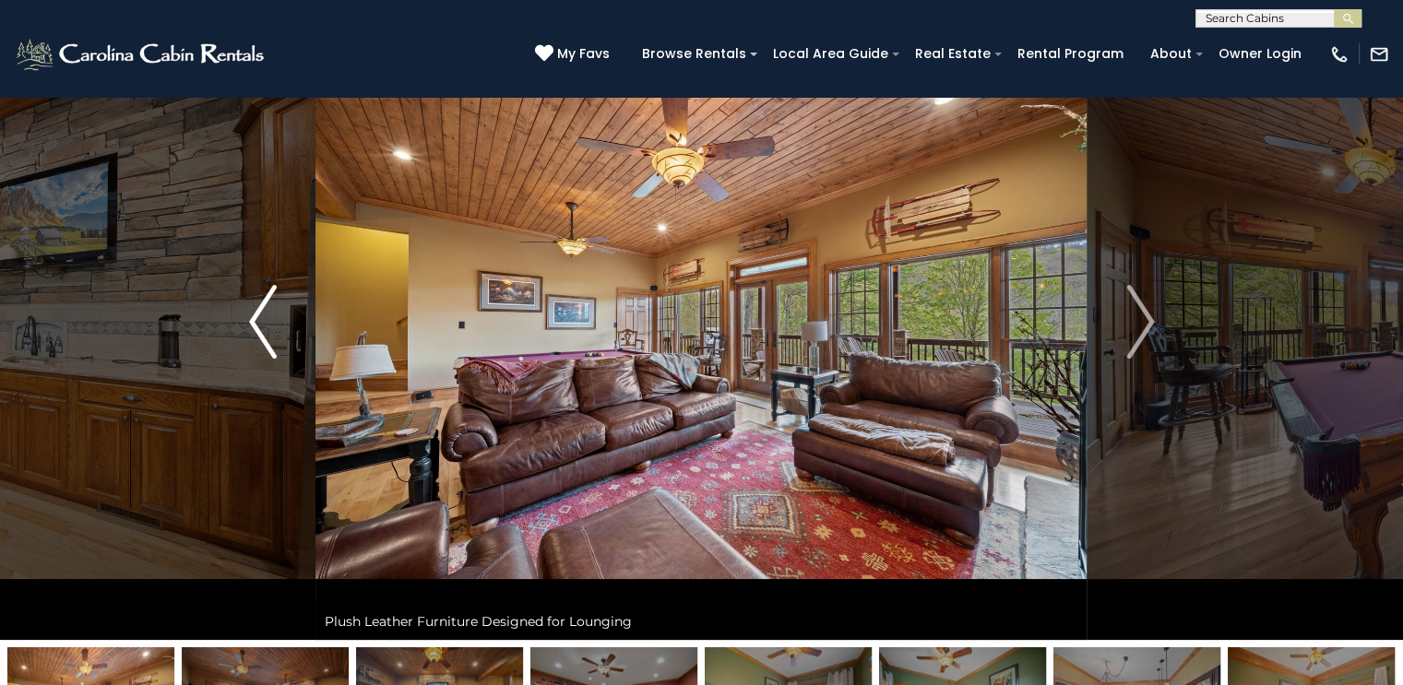
click at [262, 316] on img "Previous" at bounding box center [263, 322] width 28 height 74
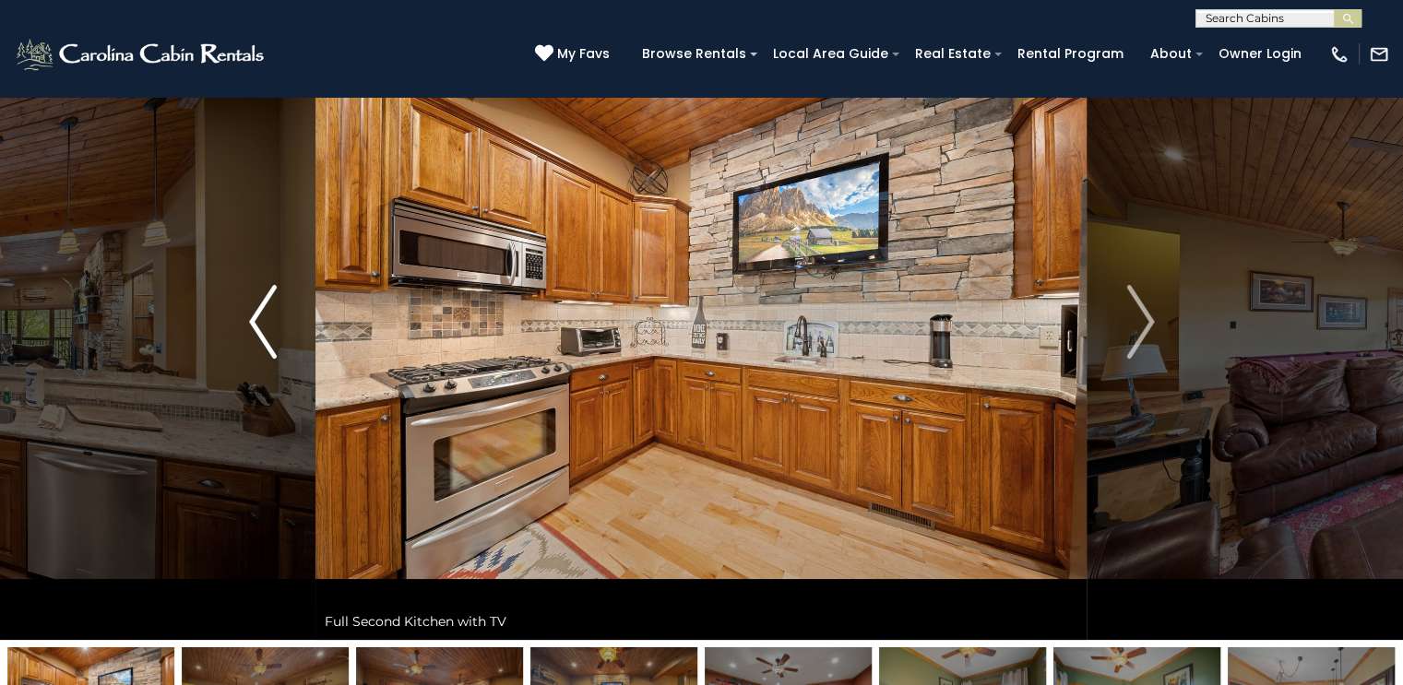
click at [262, 316] on img "Previous" at bounding box center [263, 322] width 28 height 74
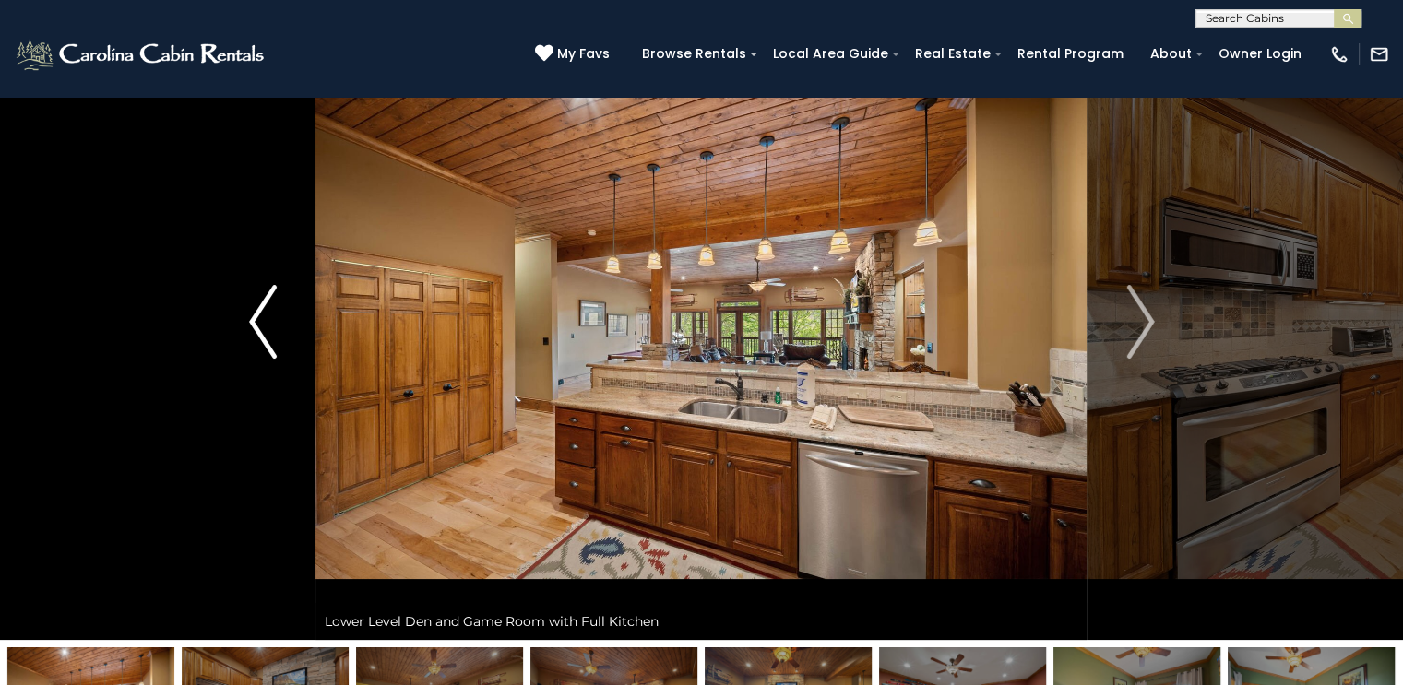
click at [262, 316] on img "Previous" at bounding box center [263, 322] width 28 height 74
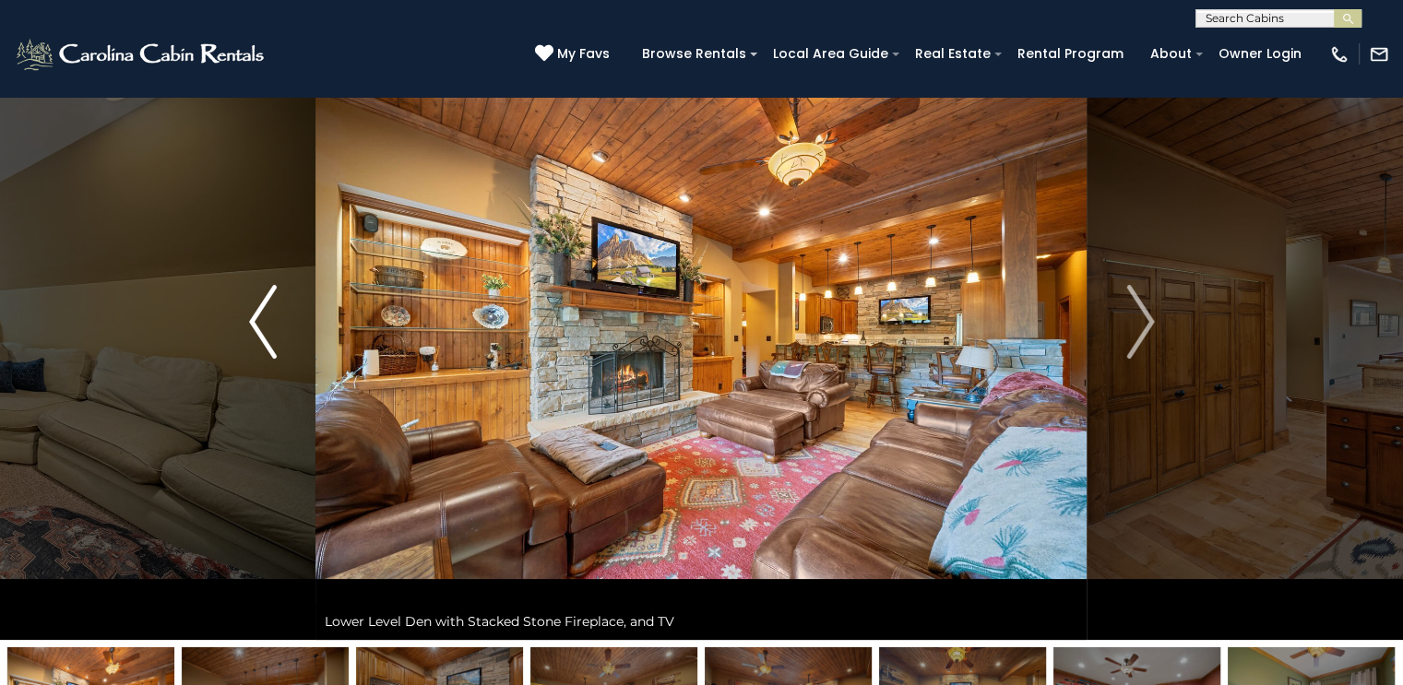
click at [262, 316] on img "Previous" at bounding box center [263, 322] width 28 height 74
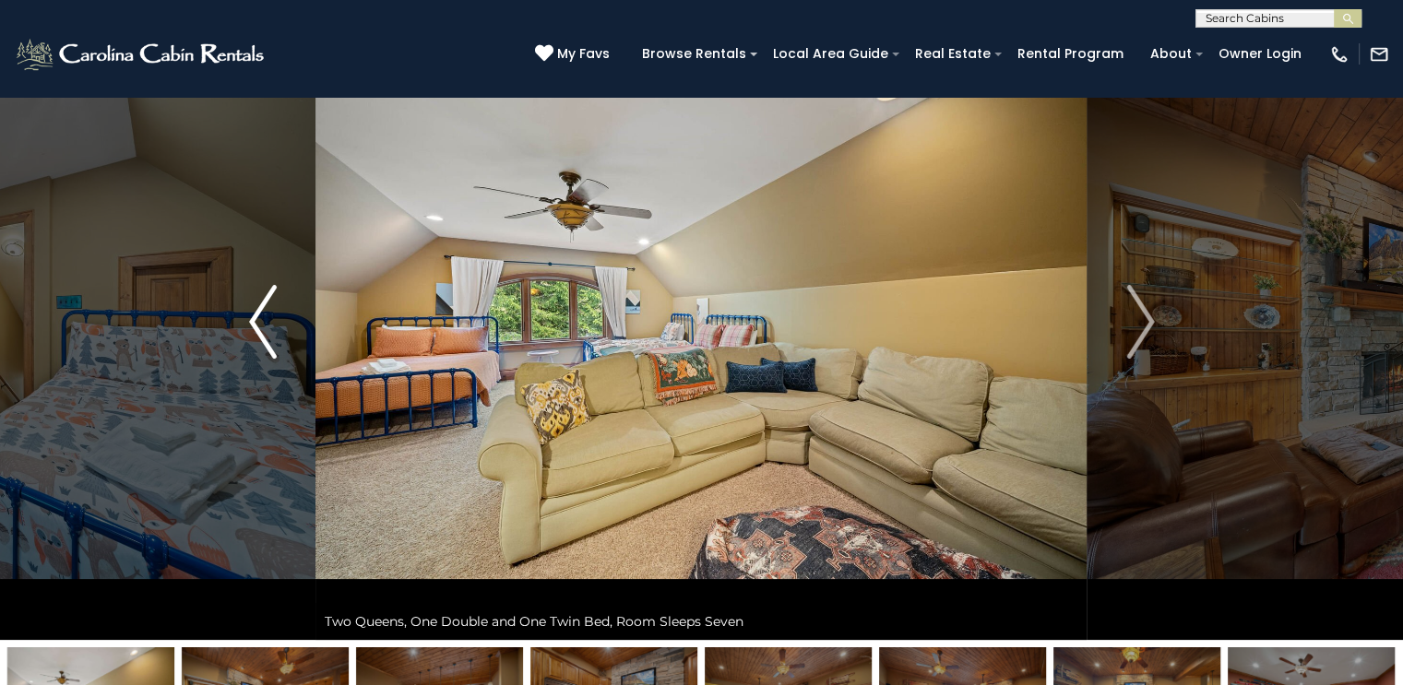
click at [262, 316] on img "Previous" at bounding box center [263, 322] width 28 height 74
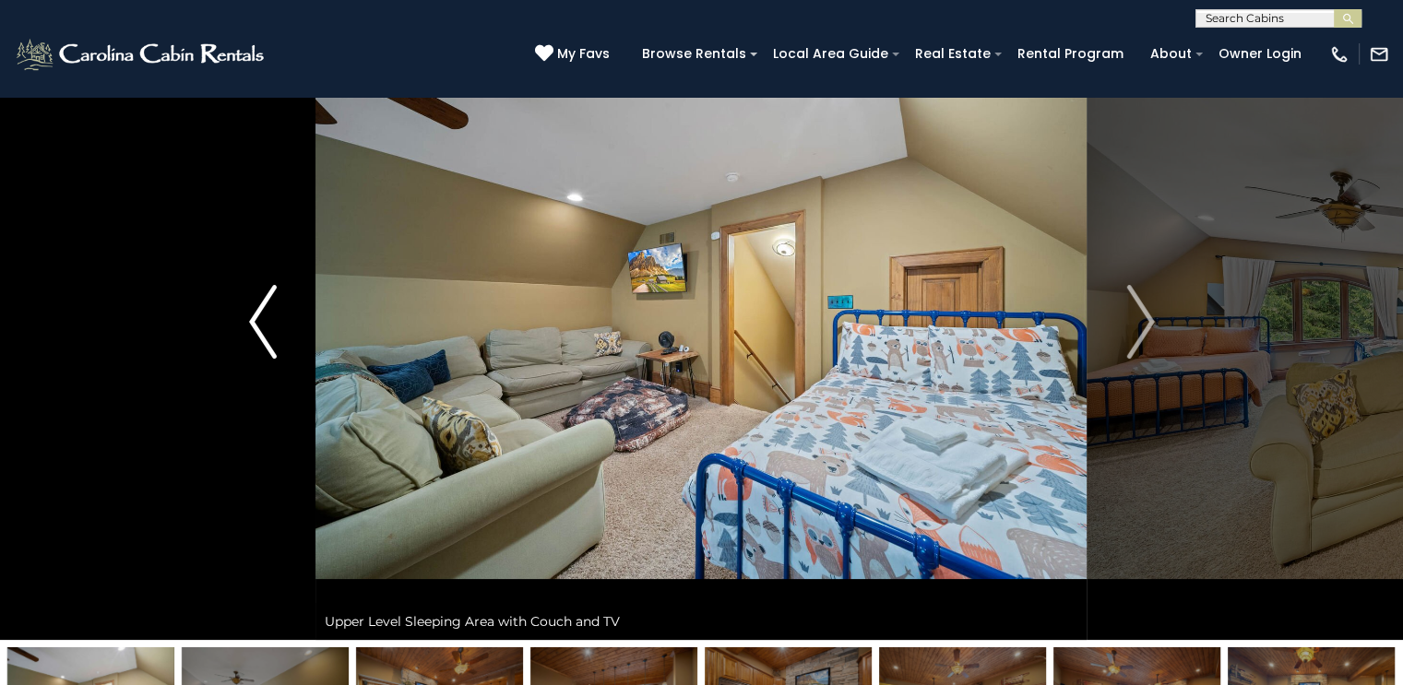
click at [262, 316] on img "Previous" at bounding box center [263, 322] width 28 height 74
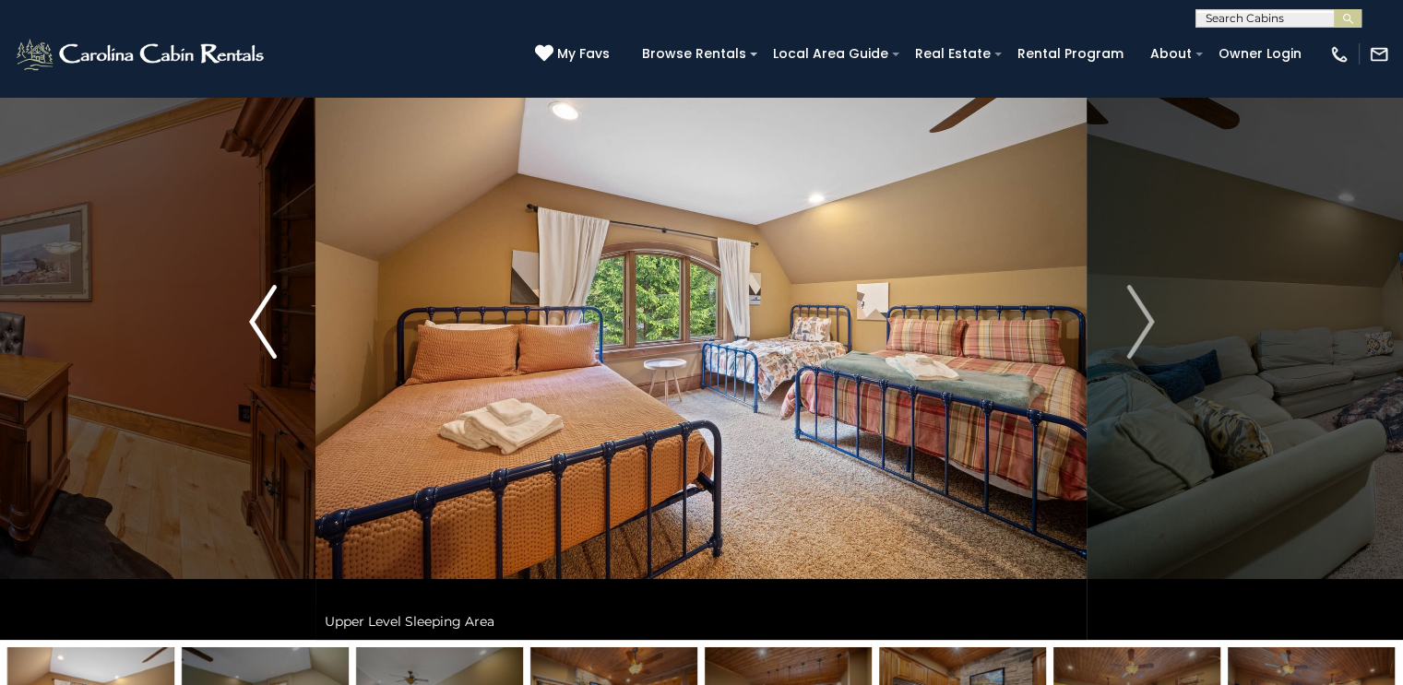
click at [262, 316] on img "Previous" at bounding box center [263, 322] width 28 height 74
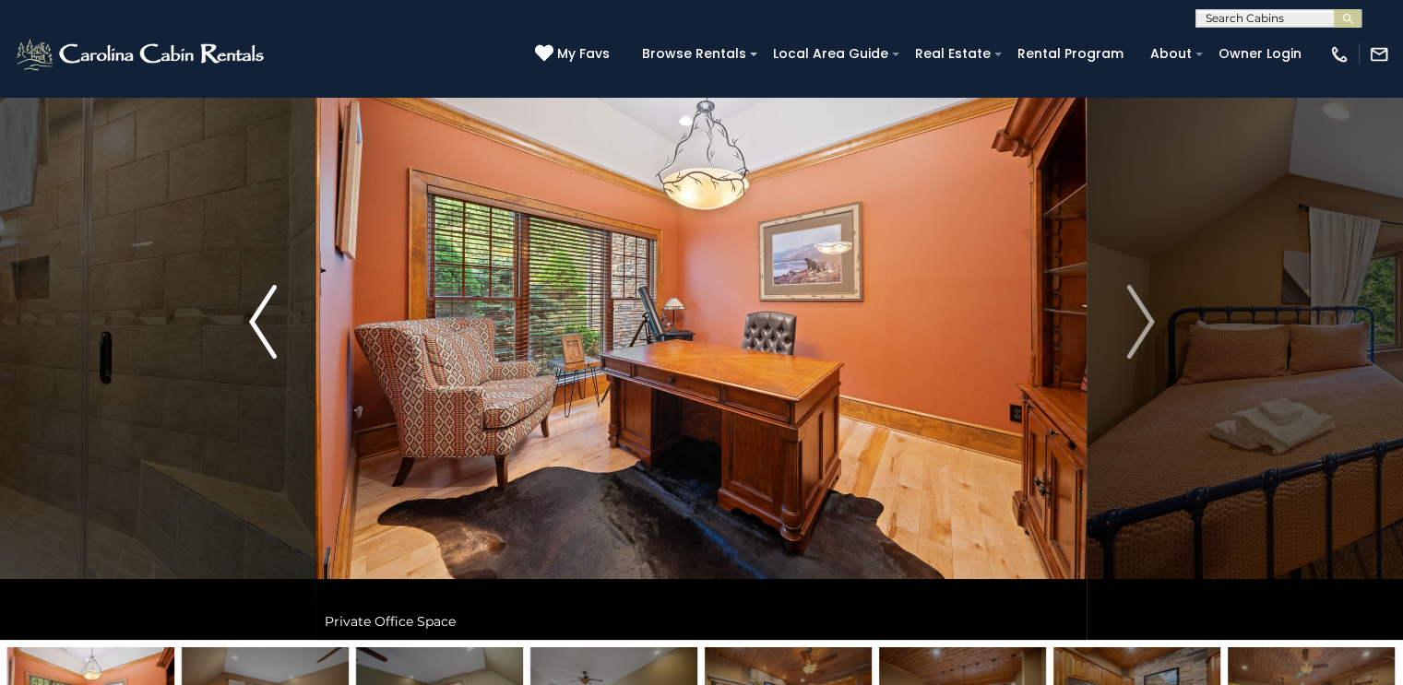
click at [262, 316] on img "Previous" at bounding box center [263, 322] width 28 height 74
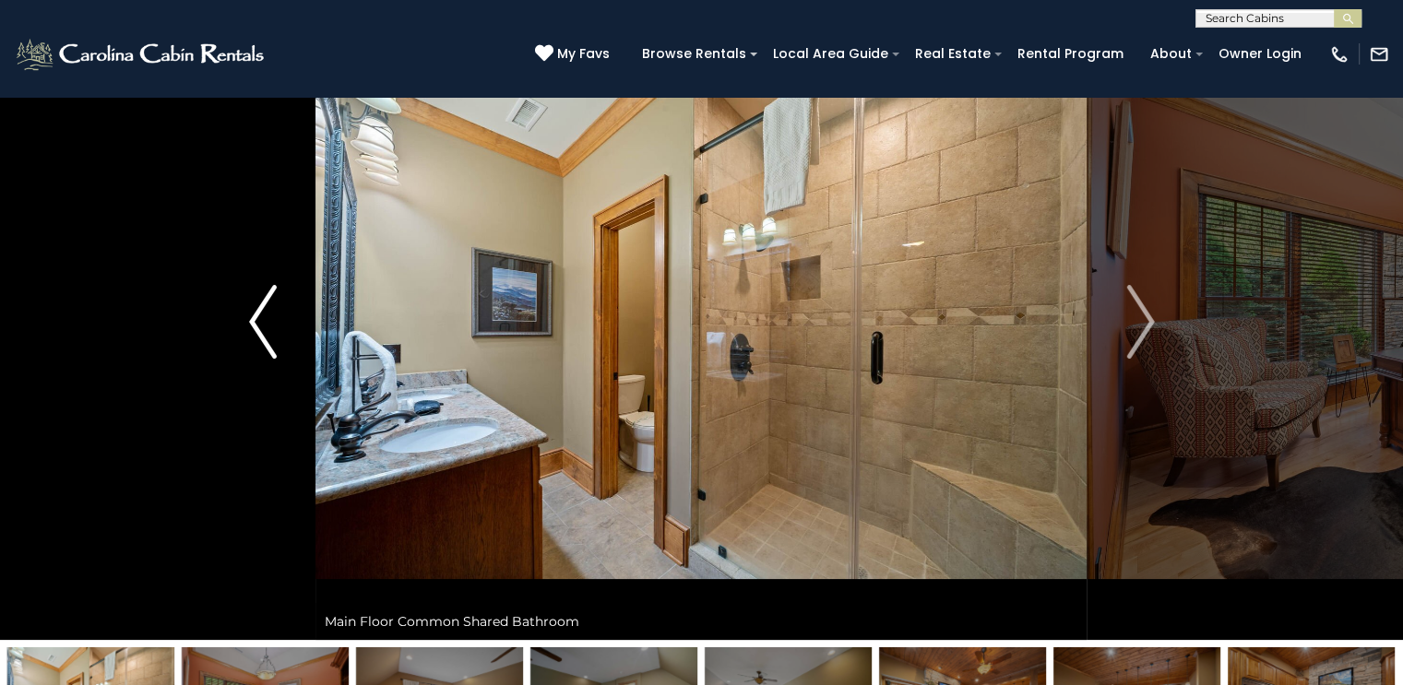
click at [262, 316] on img "Previous" at bounding box center [263, 322] width 28 height 74
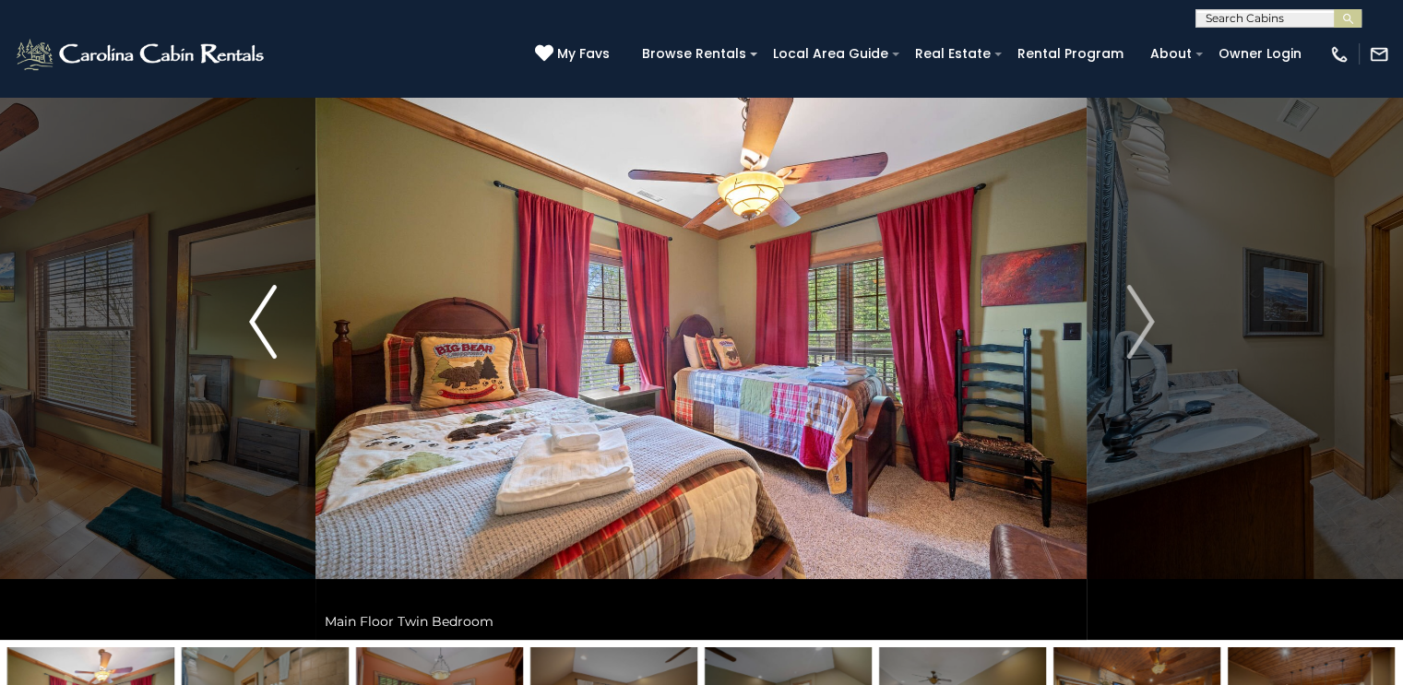
click at [262, 316] on img "Previous" at bounding box center [263, 322] width 28 height 74
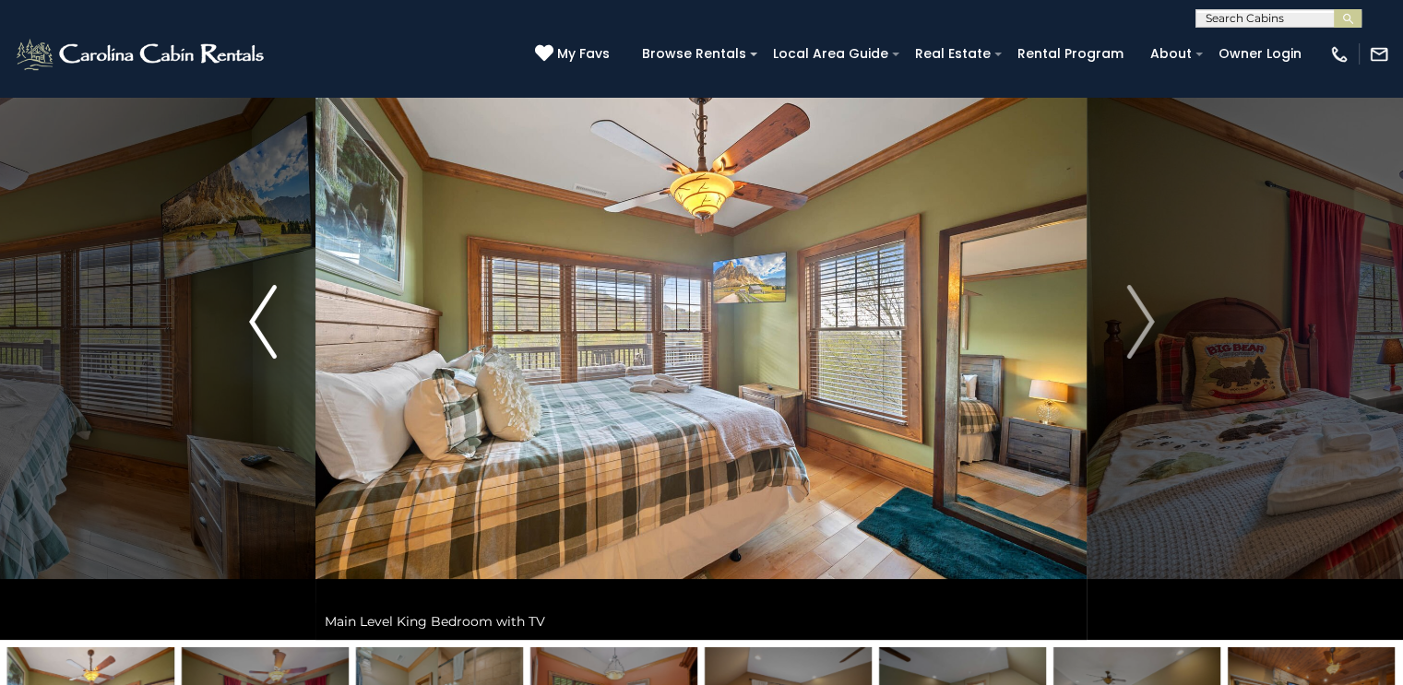
click at [262, 316] on img "Previous" at bounding box center [263, 322] width 28 height 74
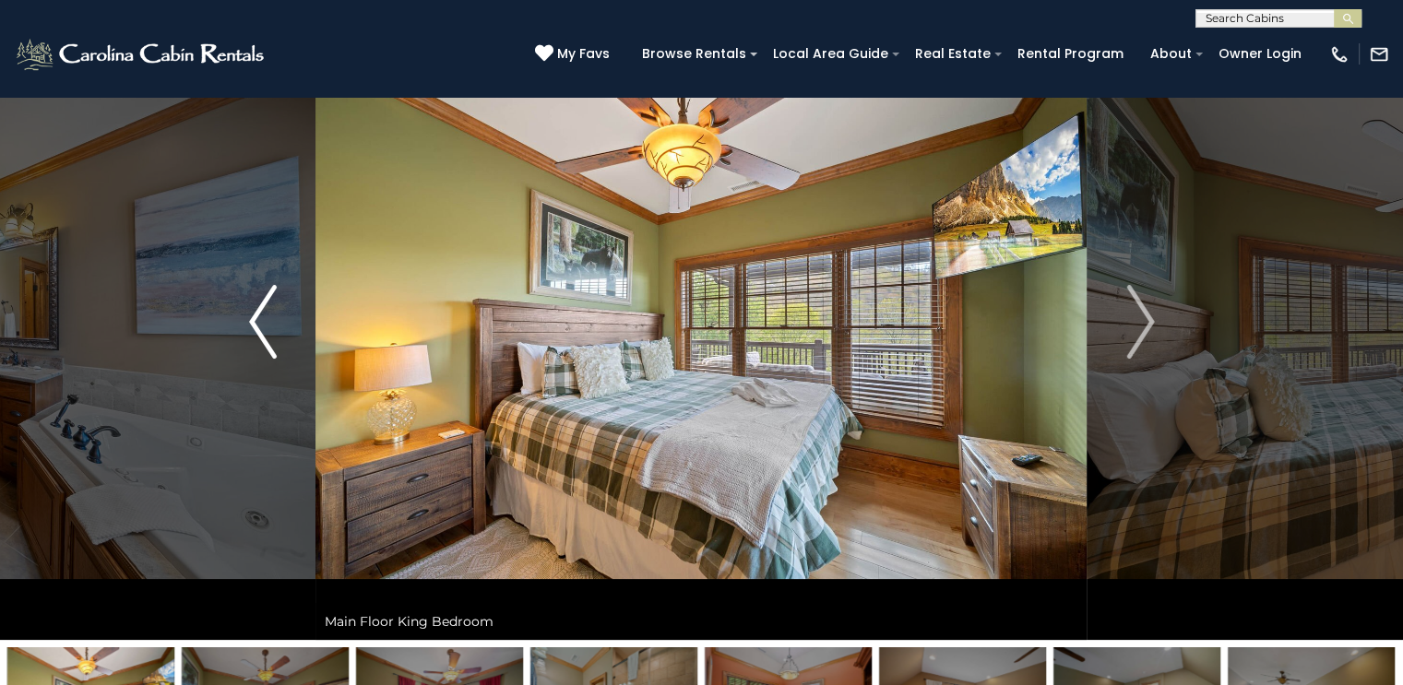
click at [262, 316] on img "Previous" at bounding box center [263, 322] width 28 height 74
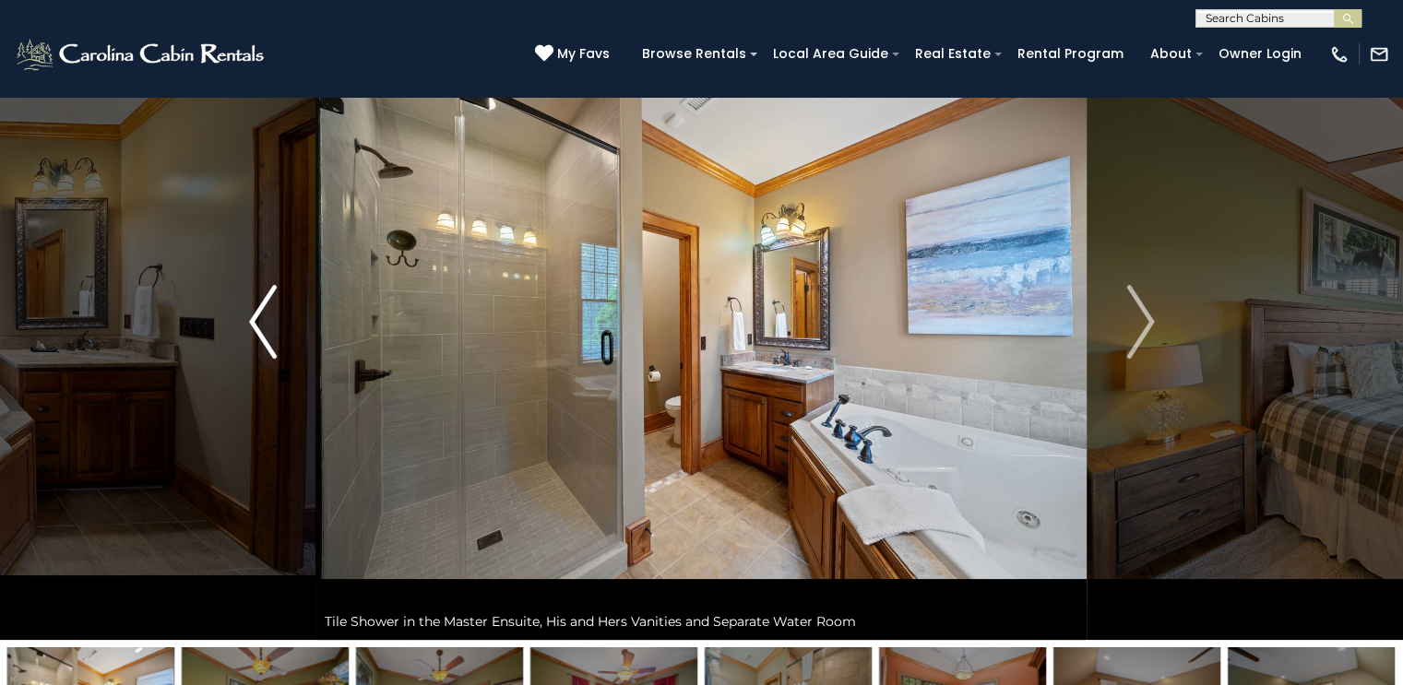
click at [262, 316] on img "Previous" at bounding box center [263, 322] width 28 height 74
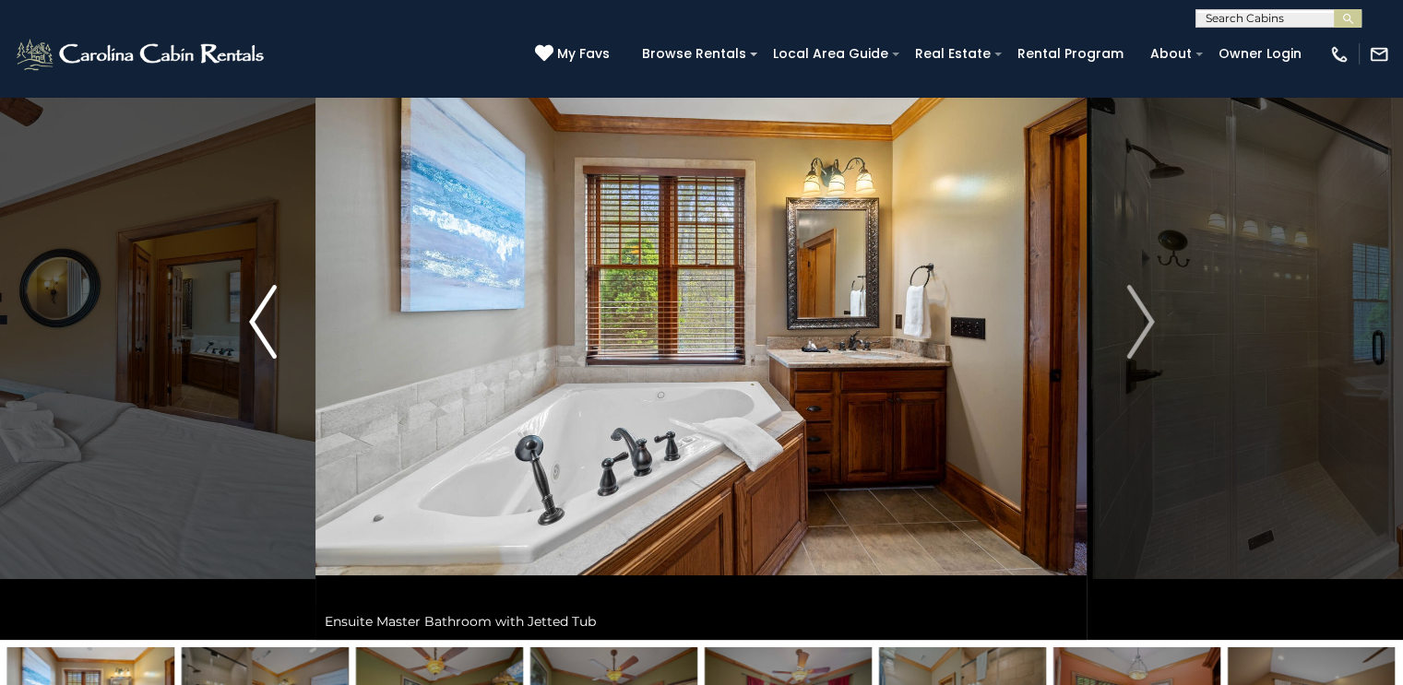
click at [262, 316] on img "Previous" at bounding box center [263, 322] width 28 height 74
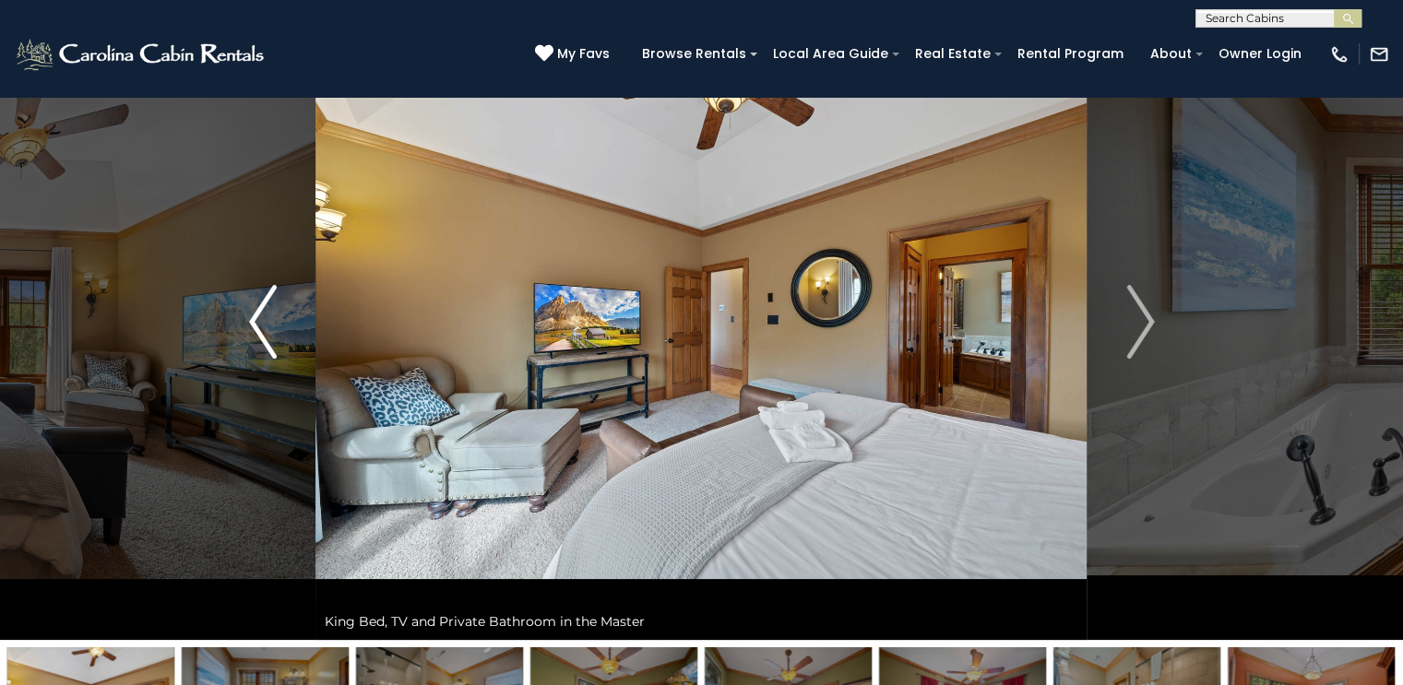
click at [262, 316] on img "Previous" at bounding box center [263, 322] width 28 height 74
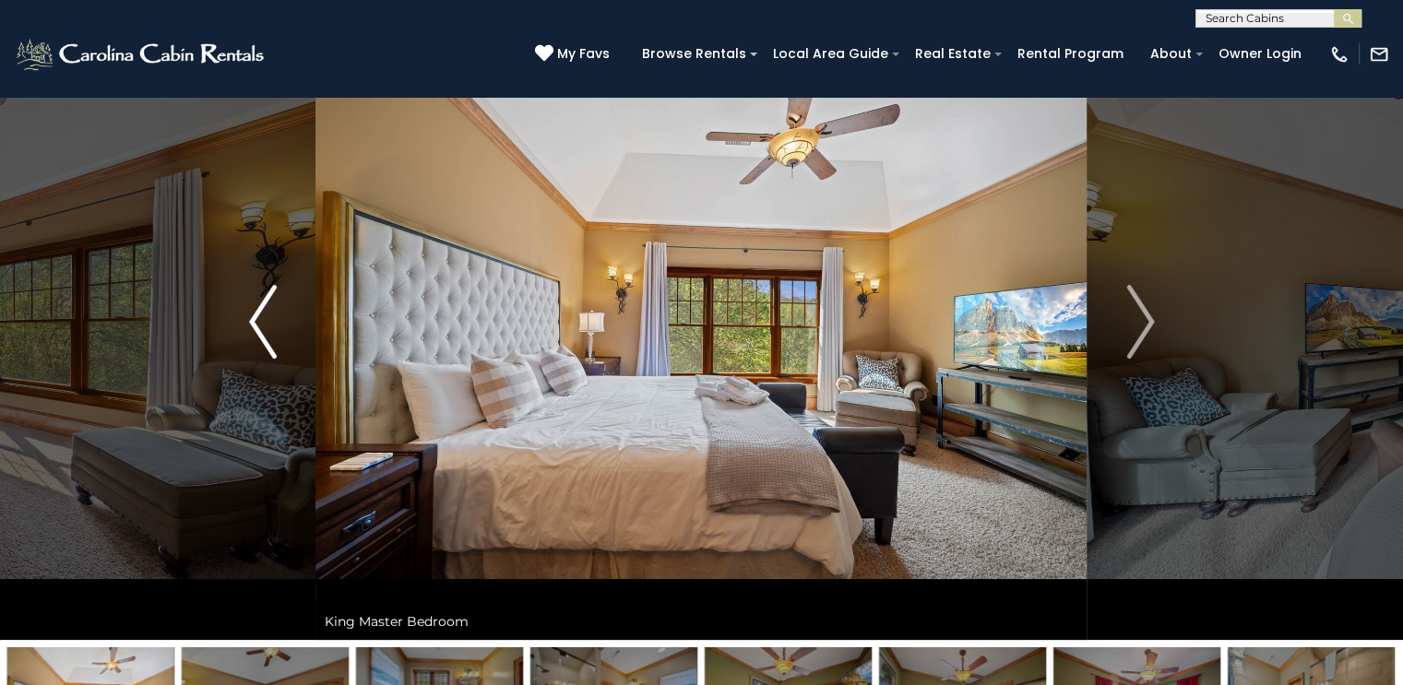
click at [262, 316] on img "Previous" at bounding box center [263, 322] width 28 height 74
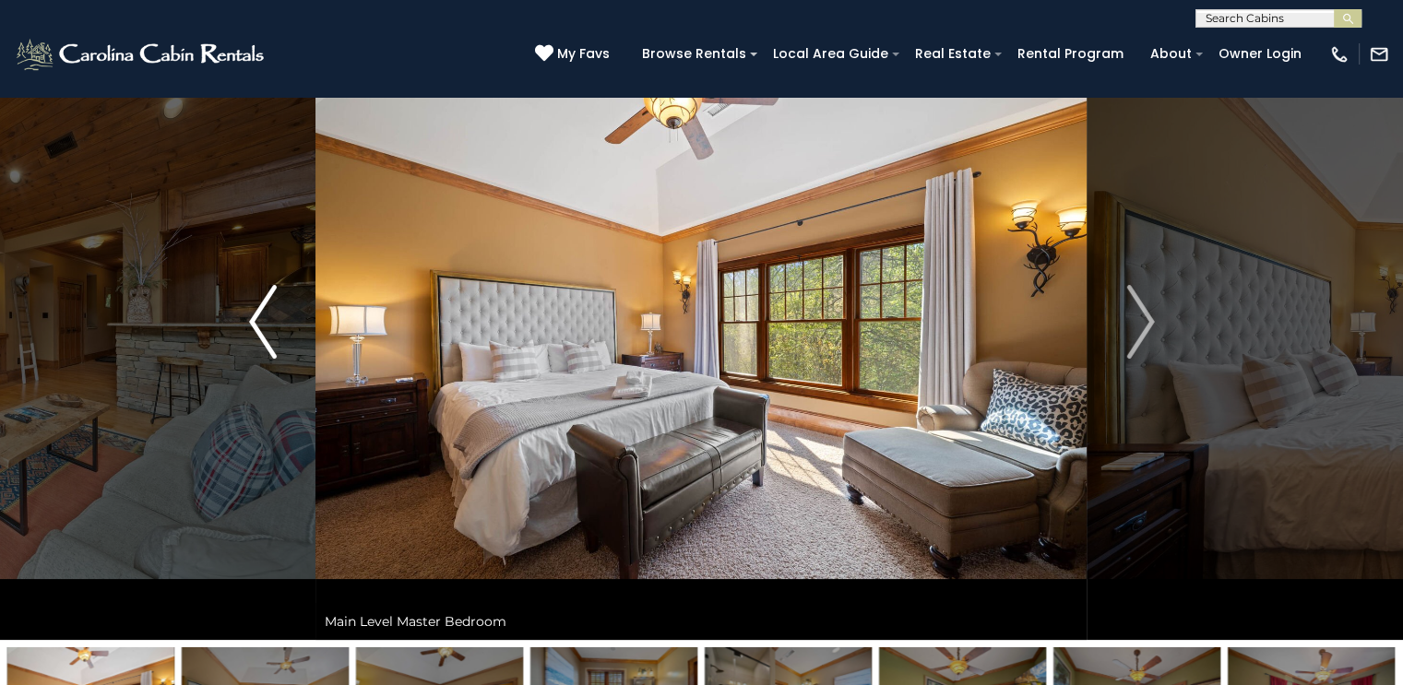
click at [262, 316] on img "Previous" at bounding box center [263, 322] width 28 height 74
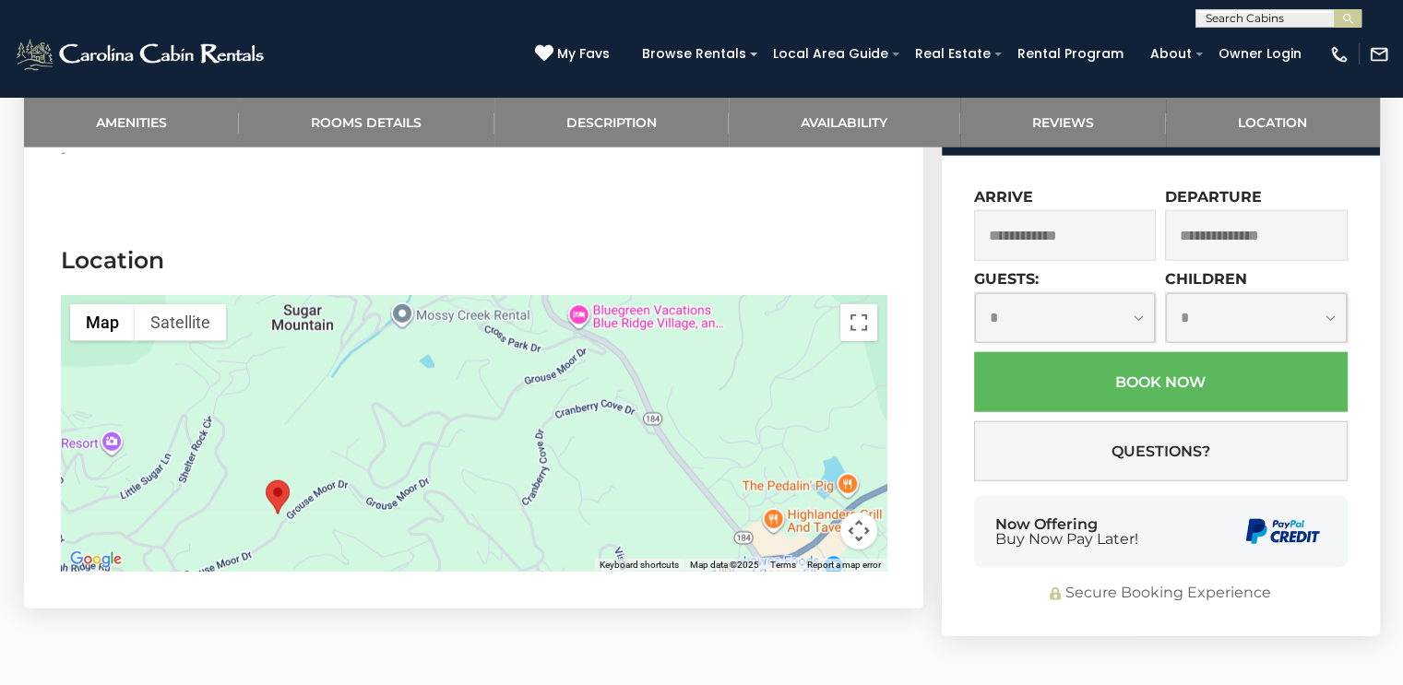
scroll to position [0, 0]
click at [1233, 21] on input "text" at bounding box center [1276, 22] width 161 height 18
type input "******"
click at [1233, 65] on em "Antler" at bounding box center [1225, 64] width 40 height 17
click at [1346, 14] on img "submit" at bounding box center [1348, 19] width 14 height 14
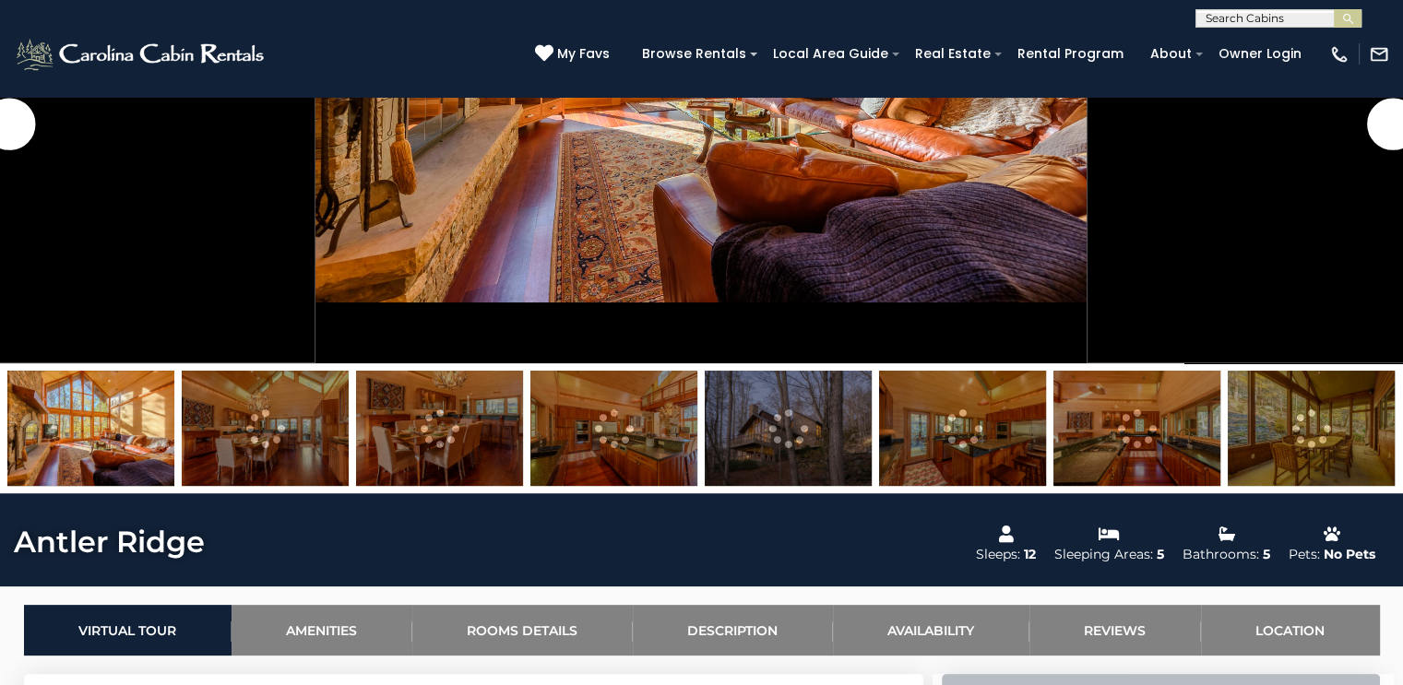
scroll to position [922, 0]
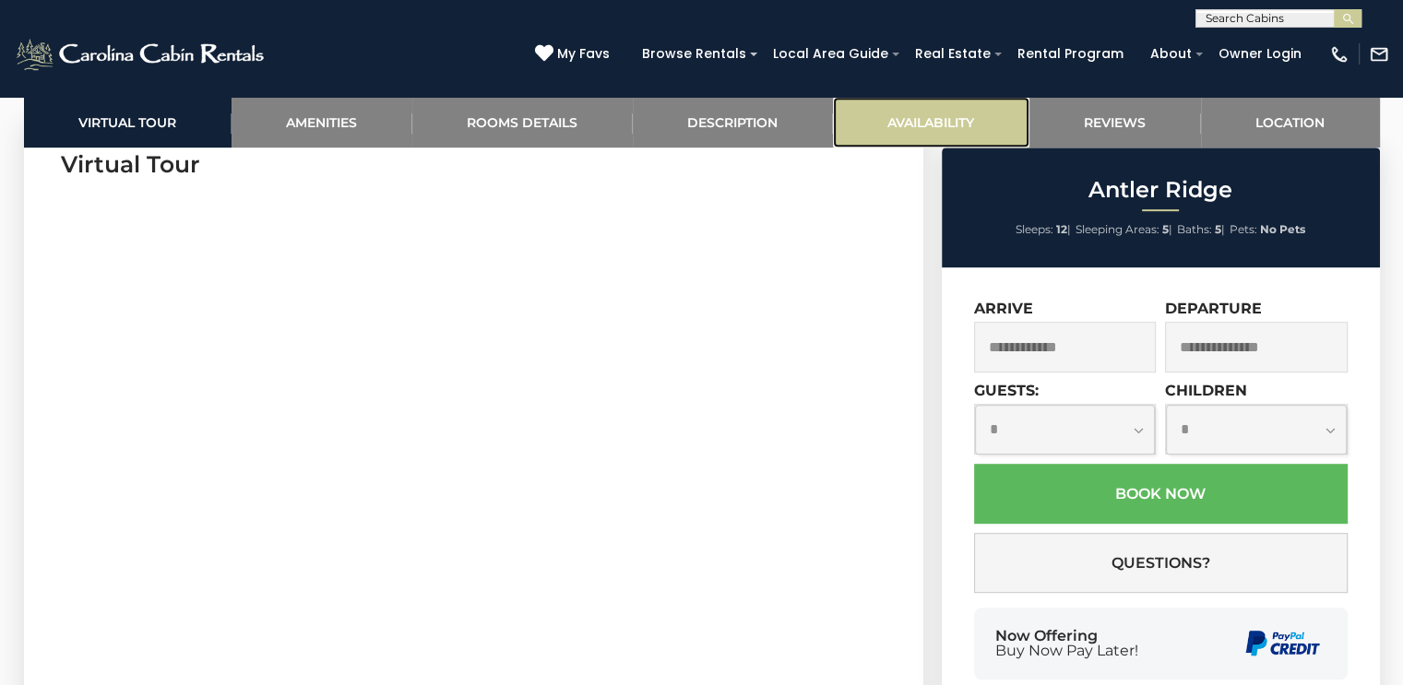
click at [929, 120] on link "Availability" at bounding box center [931, 122] width 196 height 51
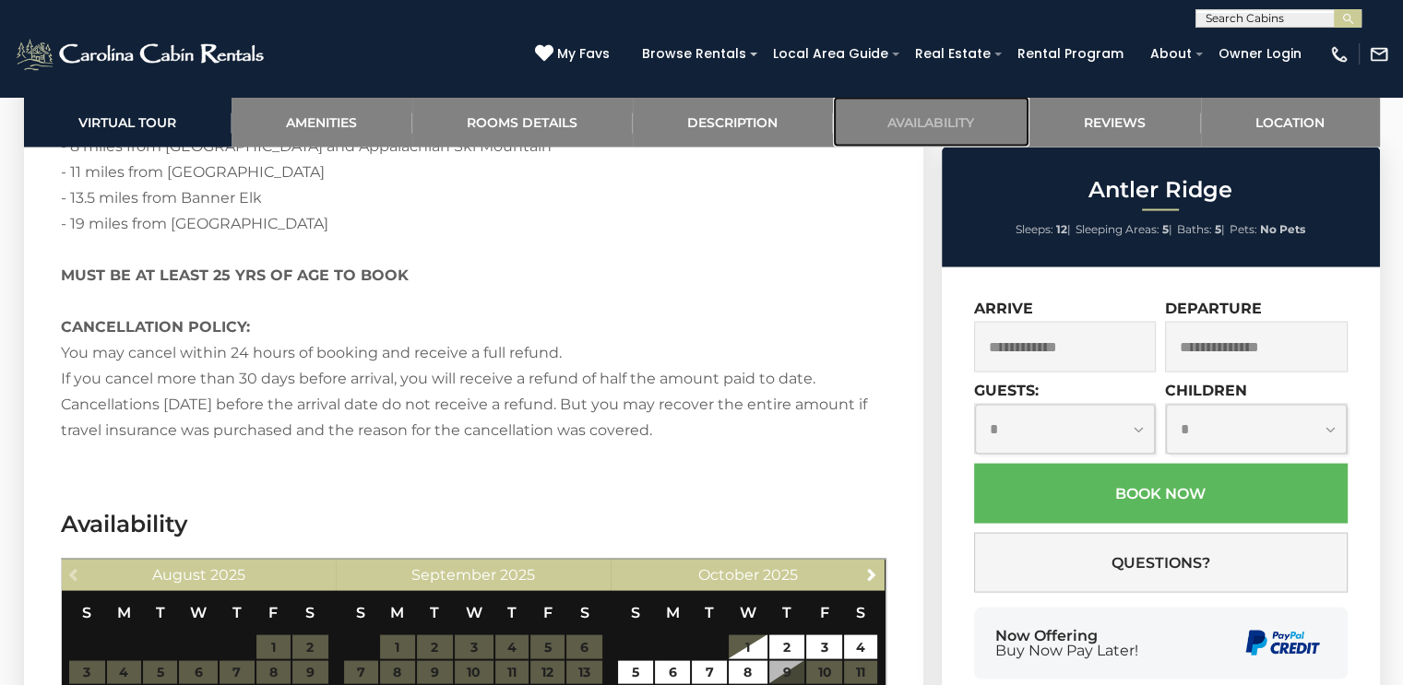
scroll to position [3923, 0]
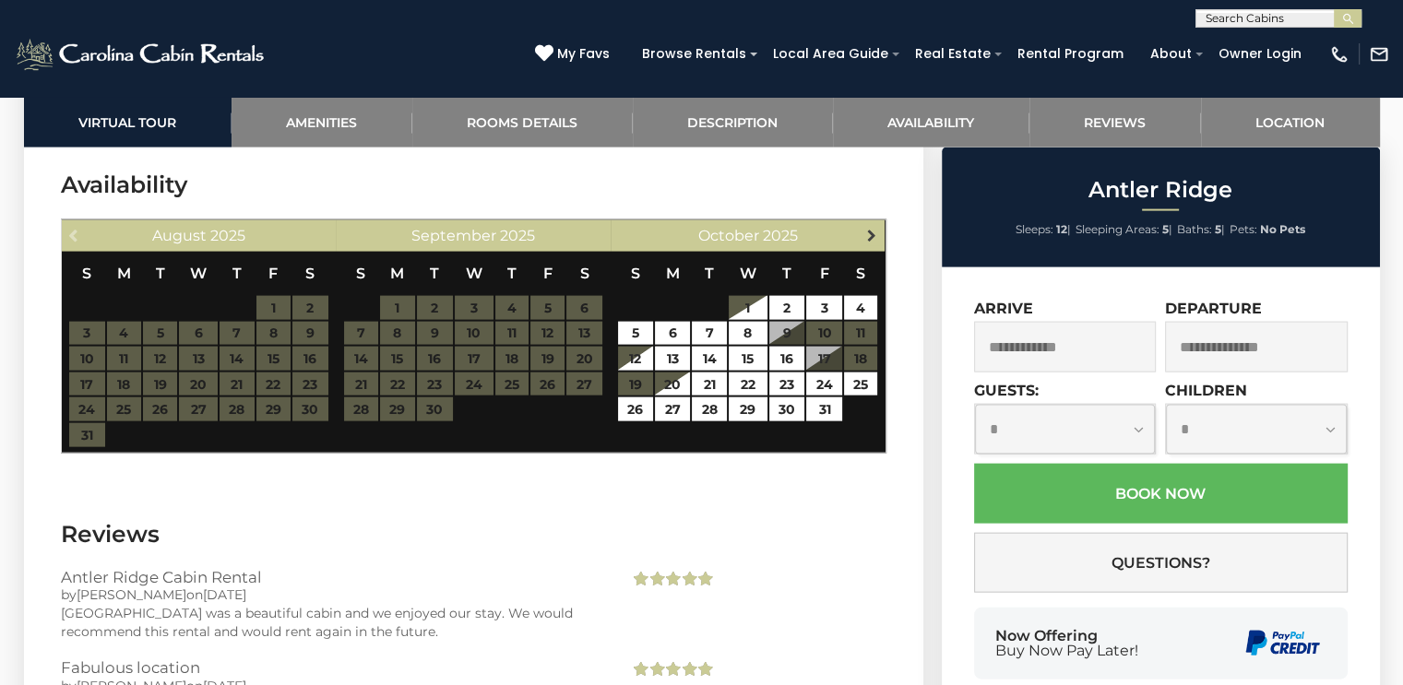
click at [862, 242] on link "Next" at bounding box center [871, 234] width 23 height 23
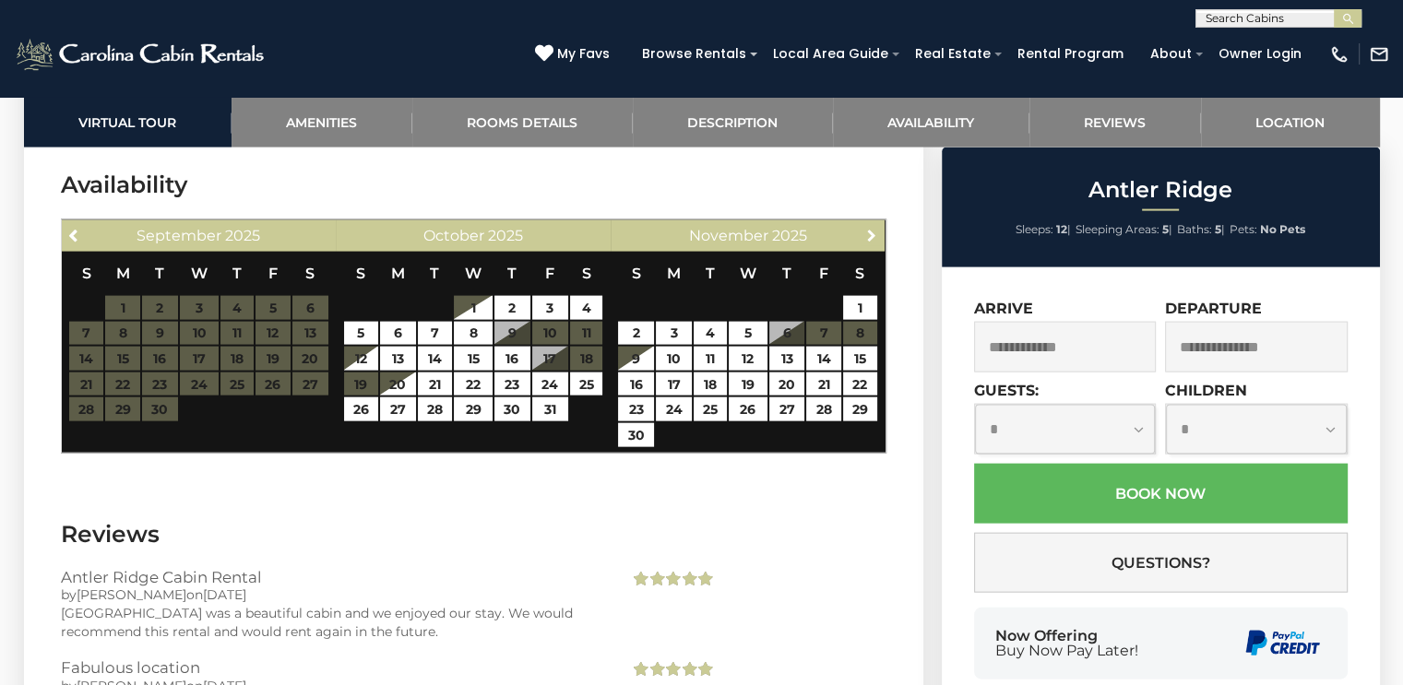
click at [869, 236] on span "Next" at bounding box center [871, 235] width 15 height 15
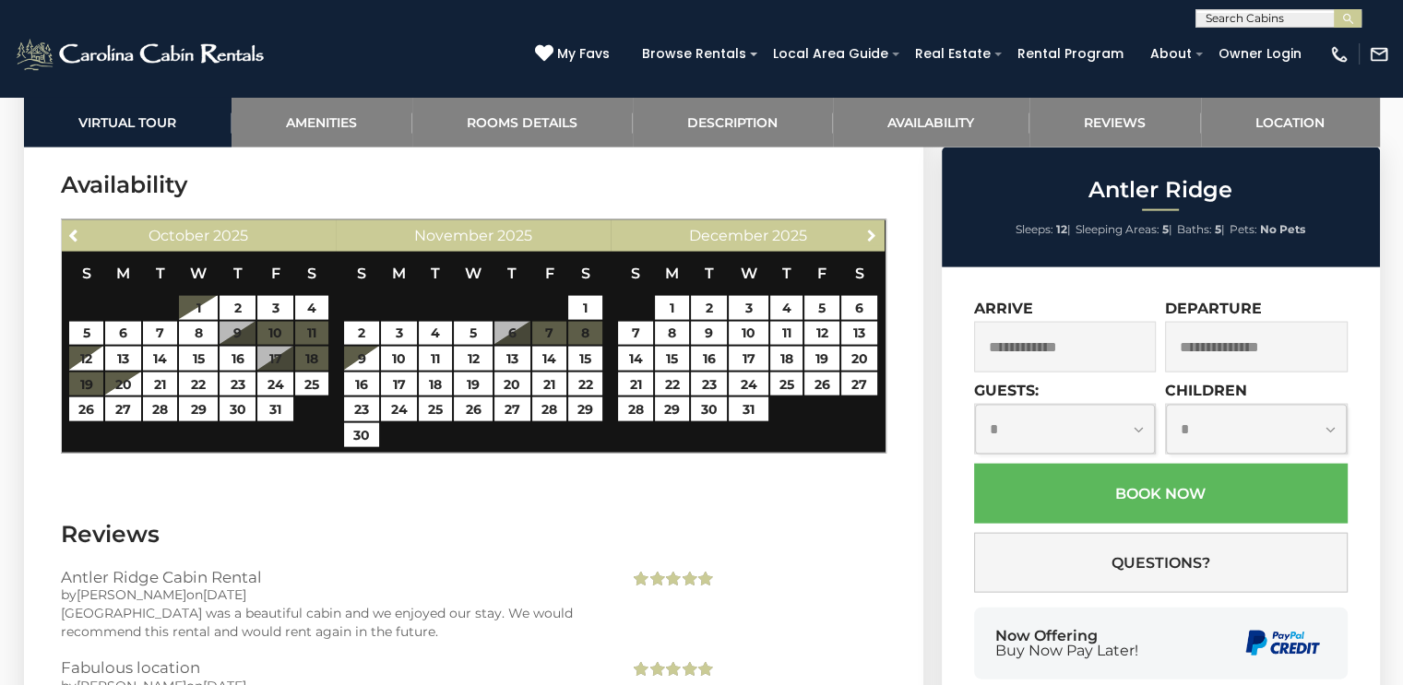
click at [869, 236] on span "Next" at bounding box center [871, 235] width 15 height 15
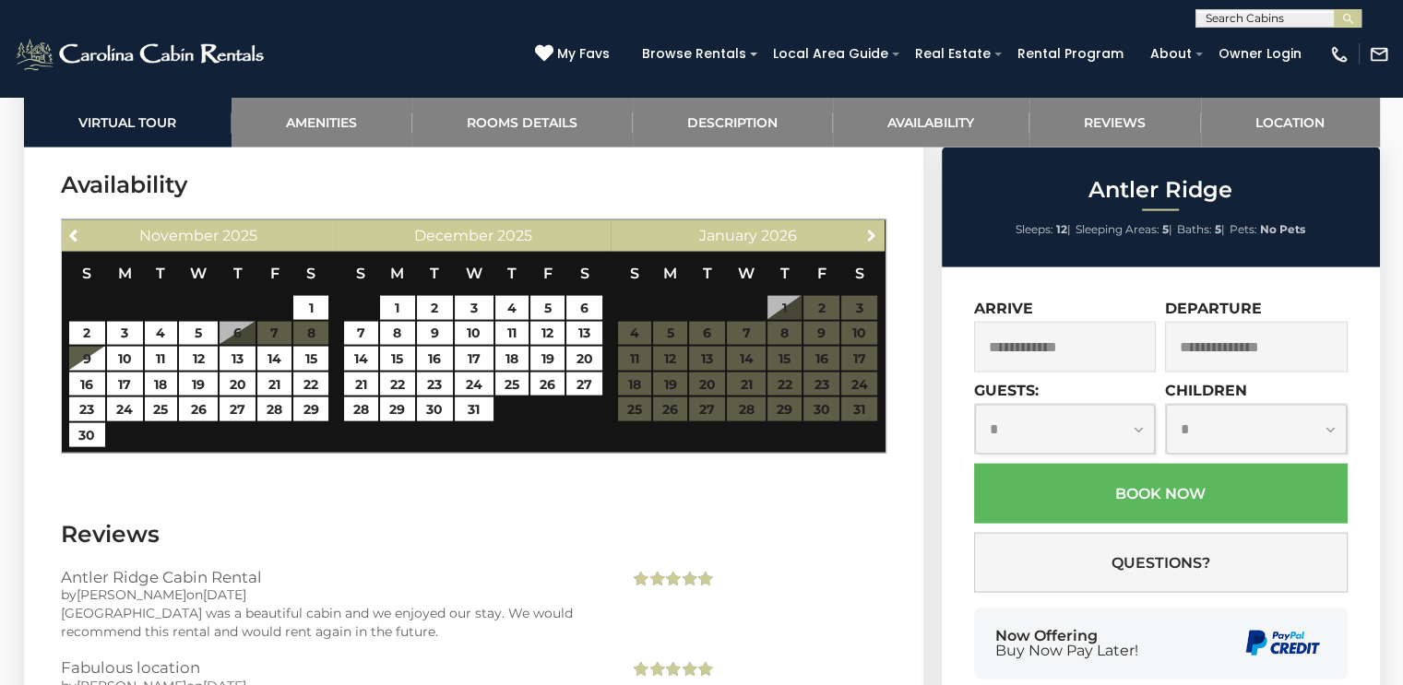
click at [869, 236] on span "Next" at bounding box center [871, 235] width 15 height 15
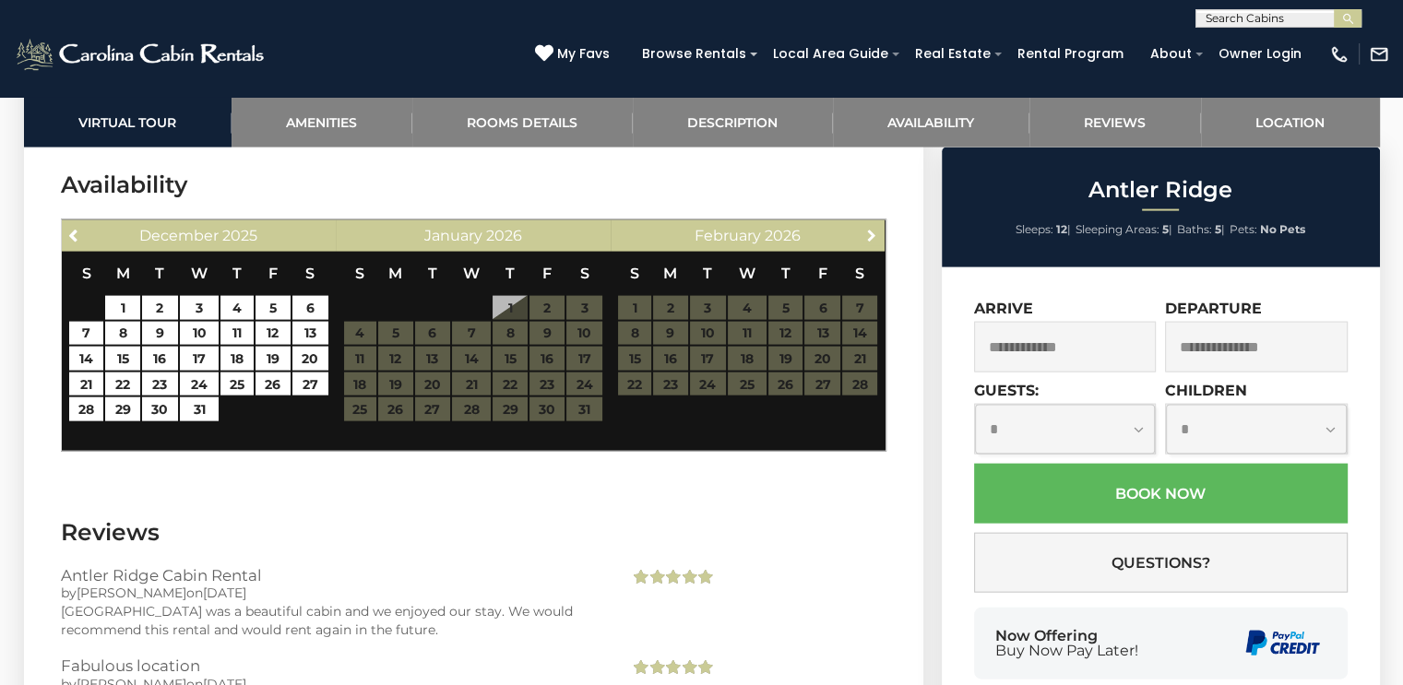
click at [869, 236] on span "Next" at bounding box center [871, 235] width 15 height 15
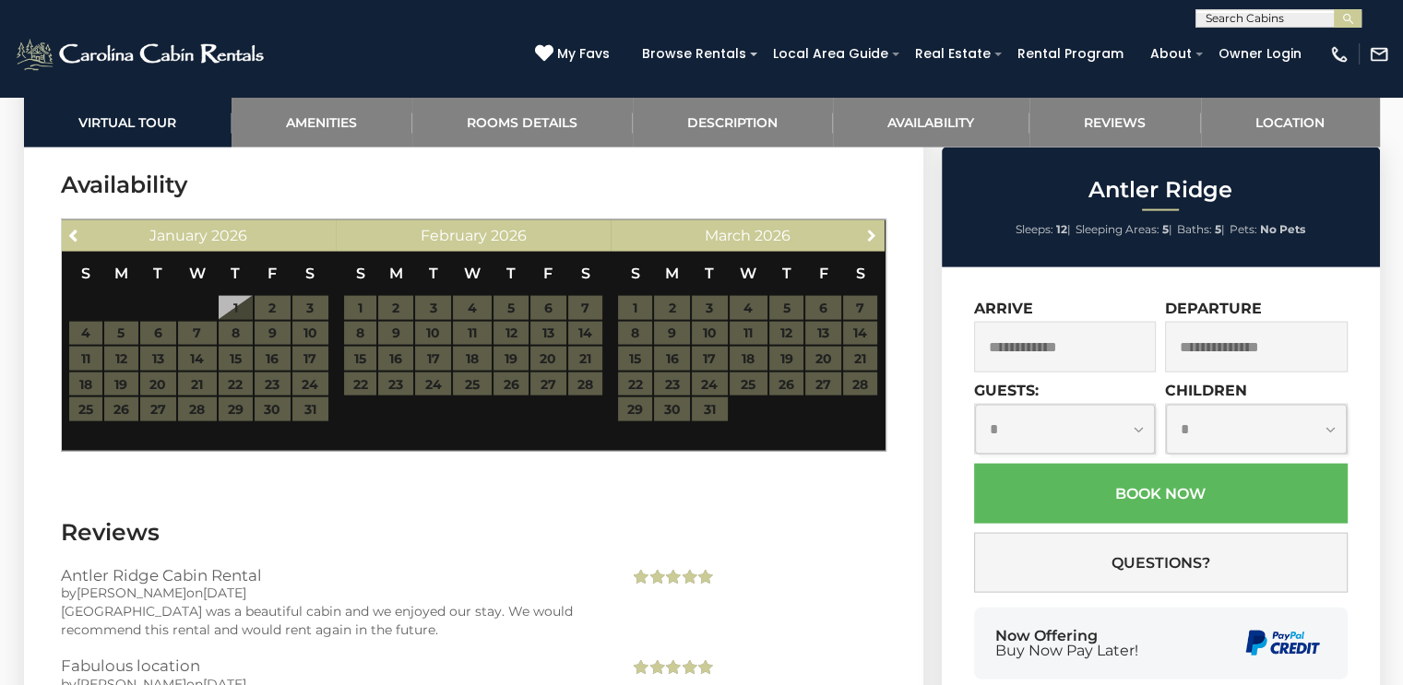
click at [869, 236] on span "Next" at bounding box center [871, 235] width 15 height 15
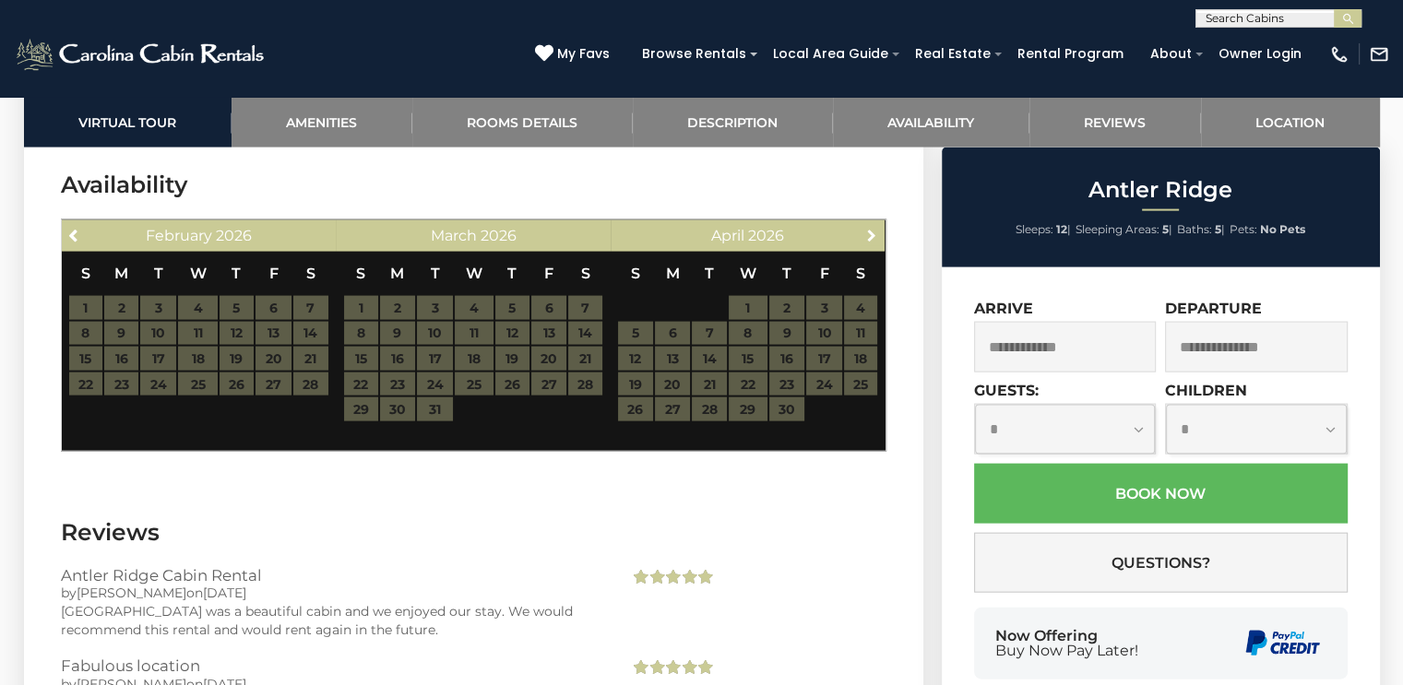
click at [869, 236] on span "Next" at bounding box center [871, 235] width 15 height 15
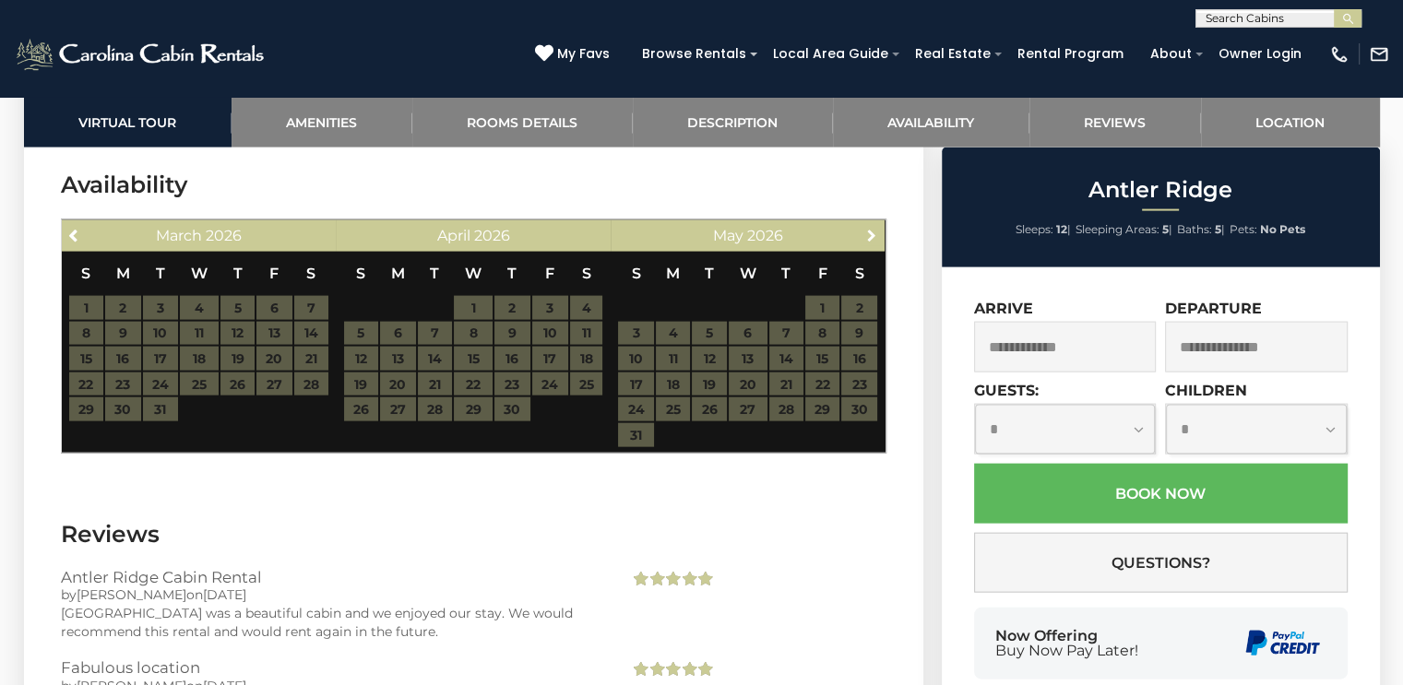
click at [869, 236] on span "Next" at bounding box center [871, 235] width 15 height 15
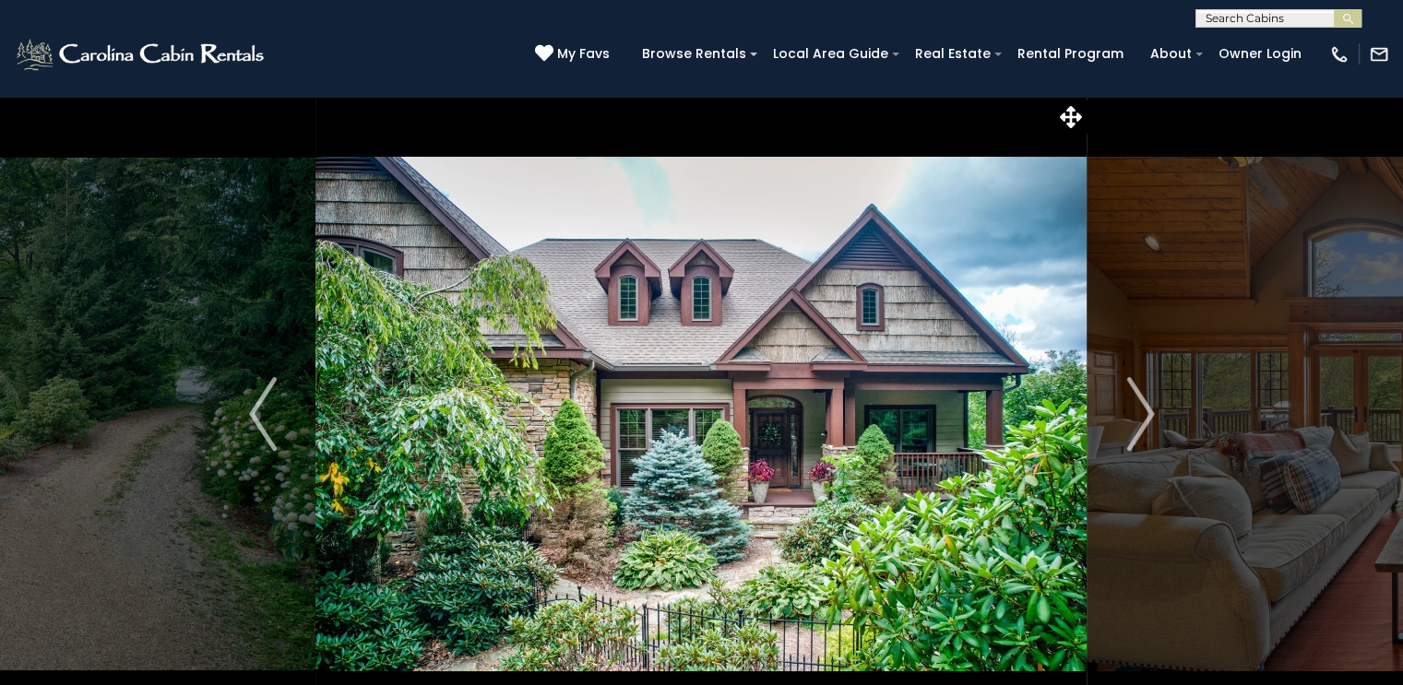
scroll to position [92, 0]
